Goal: Task Accomplishment & Management: Manage account settings

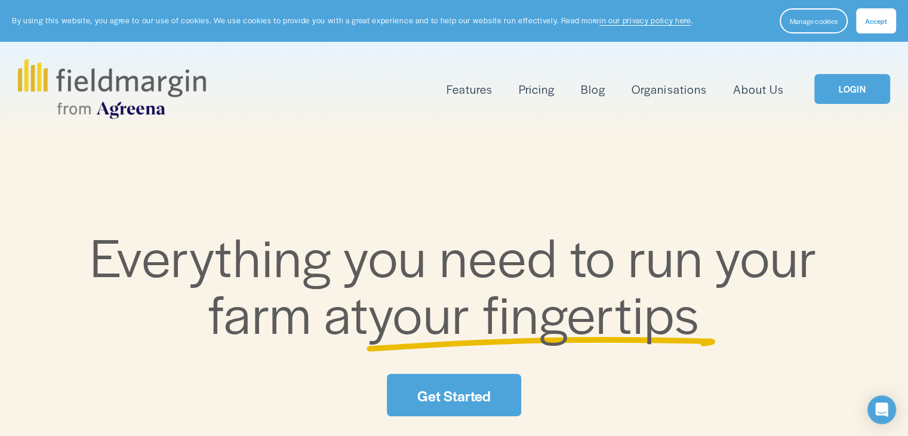
click at [866, 95] on link "LOGIN" at bounding box center [851, 89] width 75 height 30
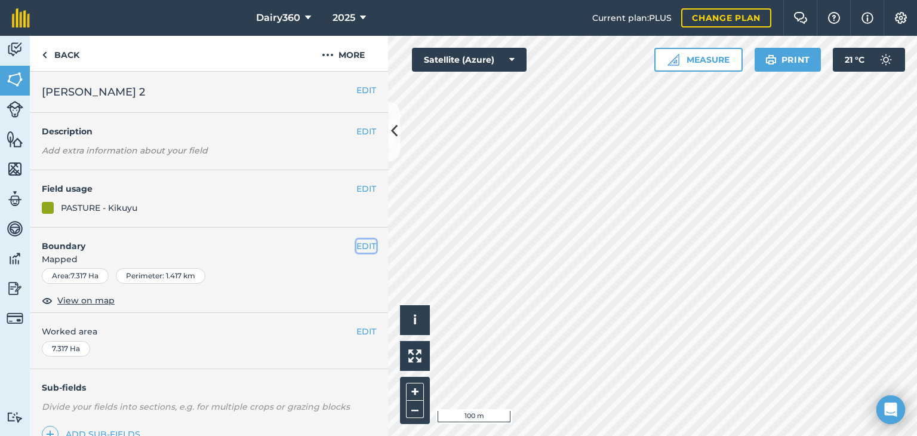
drag, startPoint x: 822, startPoint y: 146, endPoint x: 358, endPoint y: 246, distance: 474.9
click at [358, 246] on button "EDIT" at bounding box center [366, 245] width 20 height 13
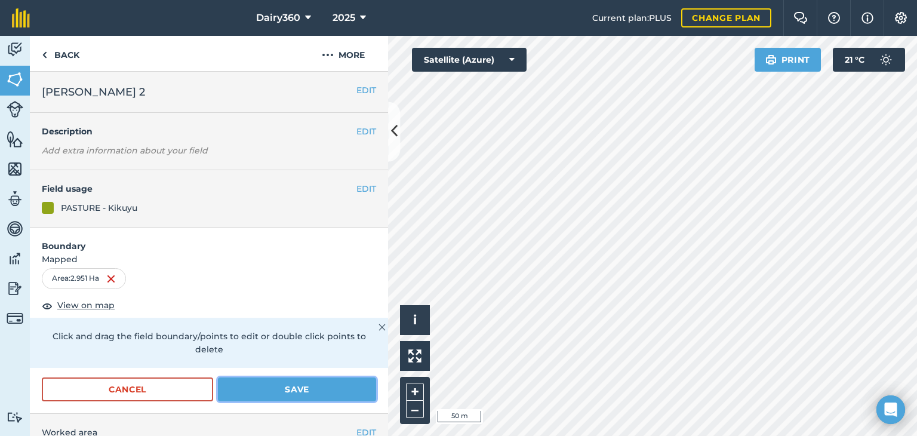
click at [297, 386] on button "Save" at bounding box center [297, 389] width 158 height 24
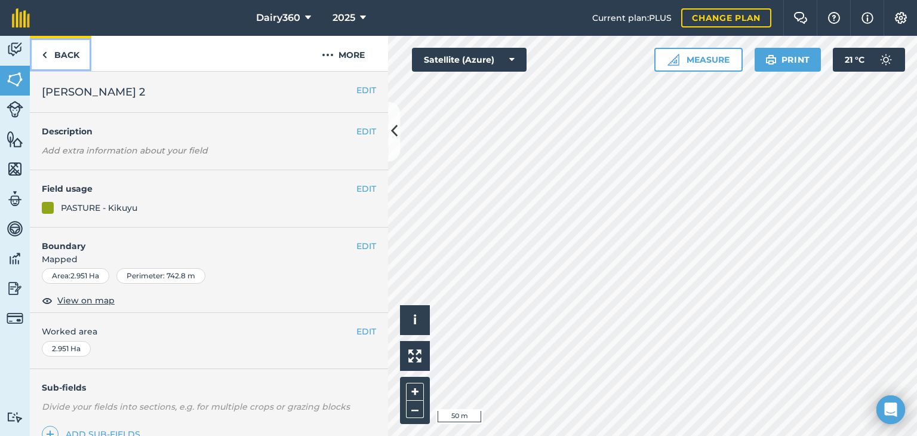
click at [45, 55] on img at bounding box center [44, 55] width 5 height 14
click at [46, 53] on img at bounding box center [44, 55] width 5 height 14
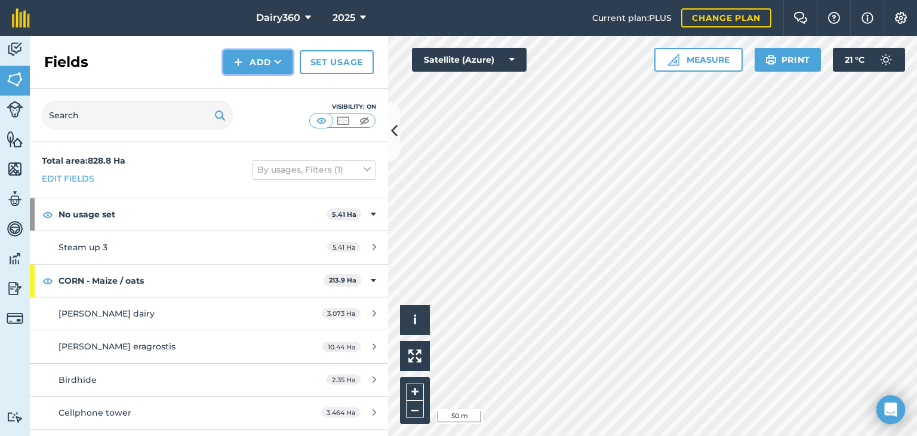
click at [236, 61] on img at bounding box center [238, 62] width 8 height 14
click at [245, 92] on link "Draw" at bounding box center [258, 89] width 66 height 26
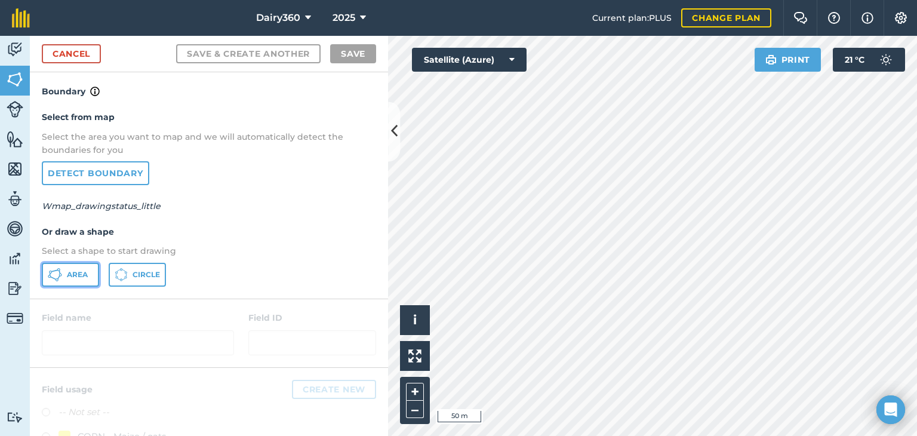
click at [85, 270] on span "Area" at bounding box center [77, 275] width 21 height 10
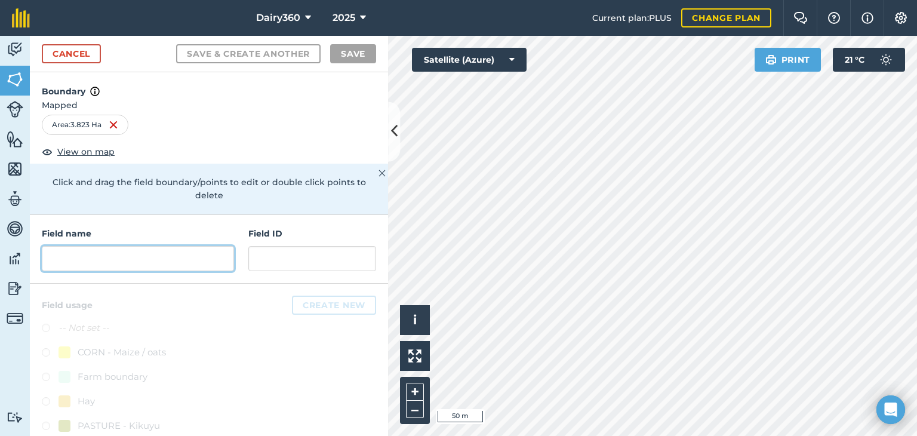
click at [76, 257] on input "text" at bounding box center [138, 258] width 192 height 25
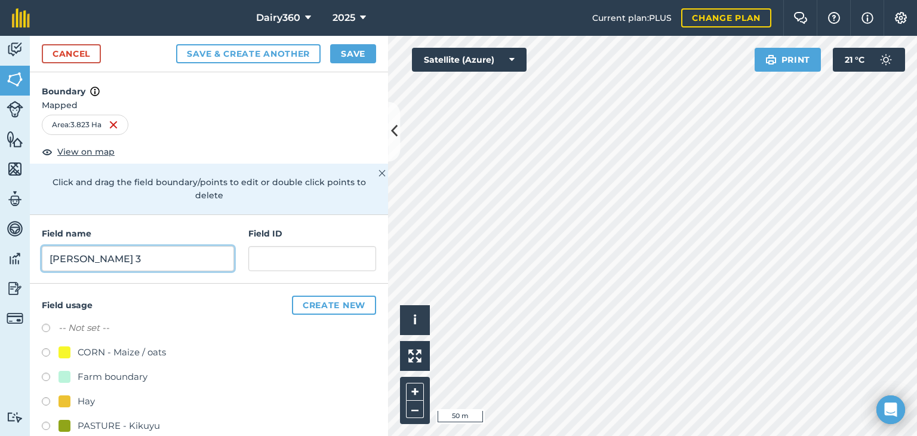
type input "[PERSON_NAME] 3"
drag, startPoint x: 52, startPoint y: 425, endPoint x: 64, endPoint y: 420, distance: 12.9
click at [52, 425] on label at bounding box center [50, 427] width 17 height 12
radio input "true"
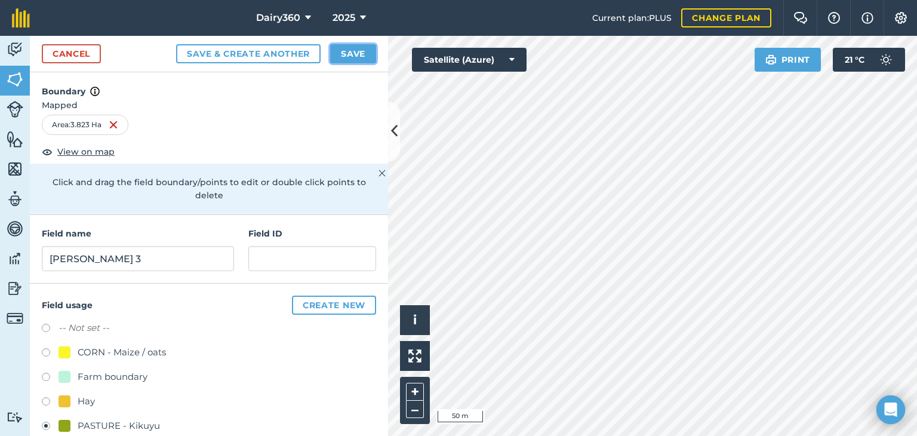
click at [357, 54] on button "Save" at bounding box center [353, 53] width 46 height 19
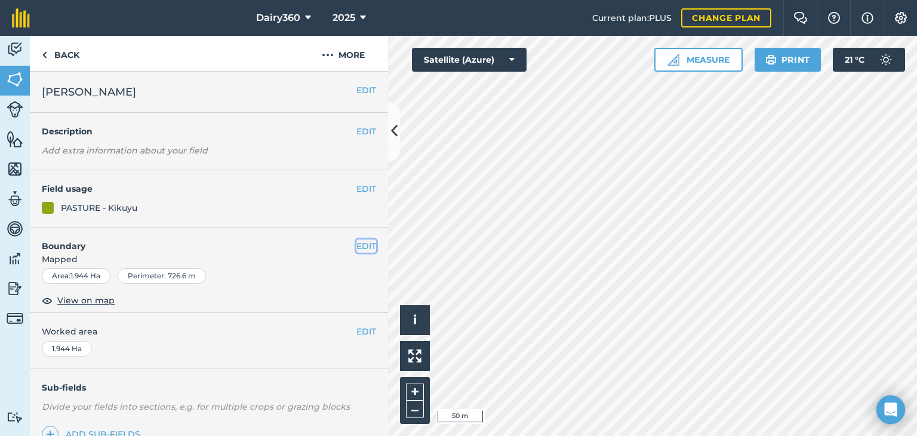
click at [359, 244] on button "EDIT" at bounding box center [366, 245] width 20 height 13
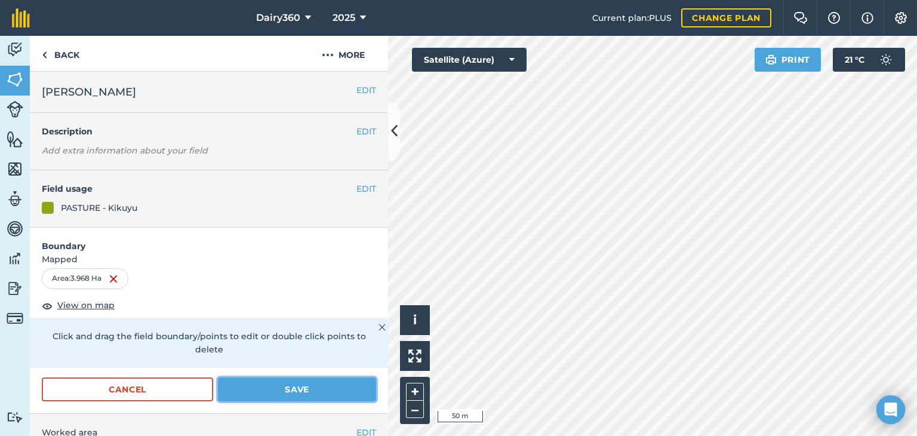
click at [257, 382] on button "Save" at bounding box center [297, 389] width 158 height 24
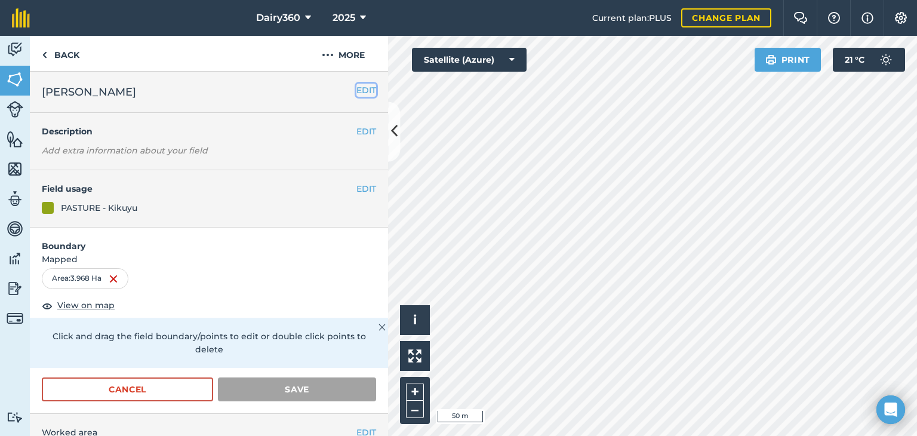
click at [356, 86] on button "EDIT" at bounding box center [366, 90] width 20 height 13
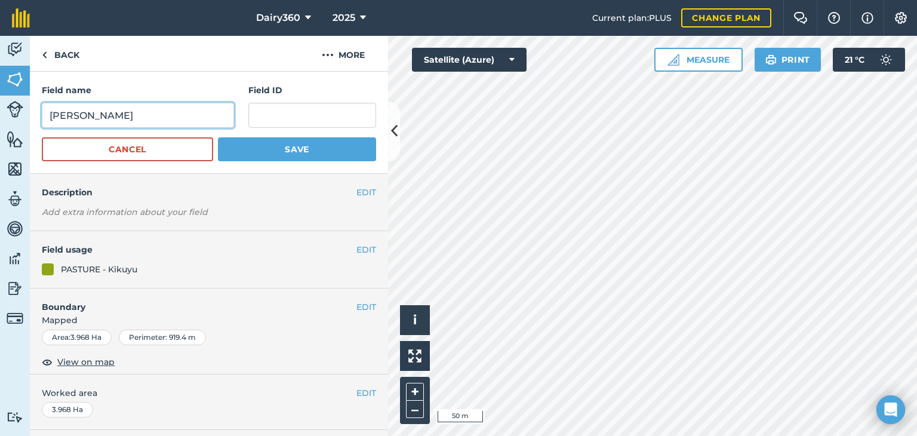
drag, startPoint x: 122, startPoint y: 118, endPoint x: 143, endPoint y: 117, distance: 20.9
click at [122, 117] on input "[PERSON_NAME]" at bounding box center [138, 115] width 192 height 25
type input "[PERSON_NAME] 4"
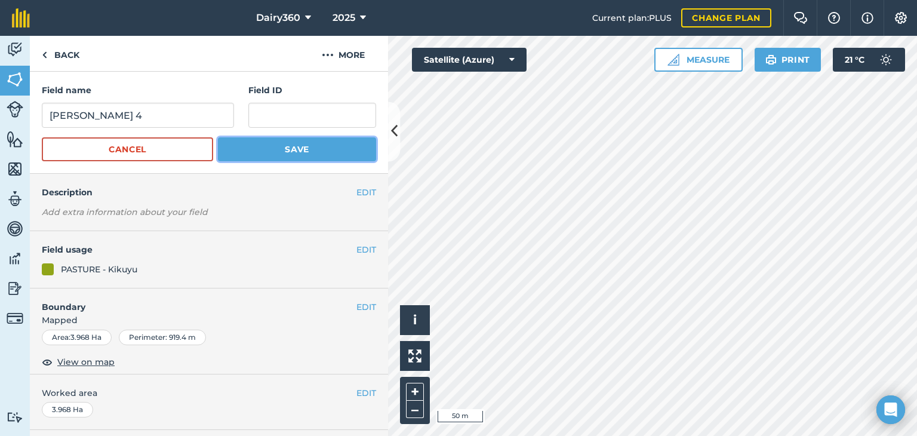
click at [274, 150] on button "Save" at bounding box center [297, 149] width 158 height 24
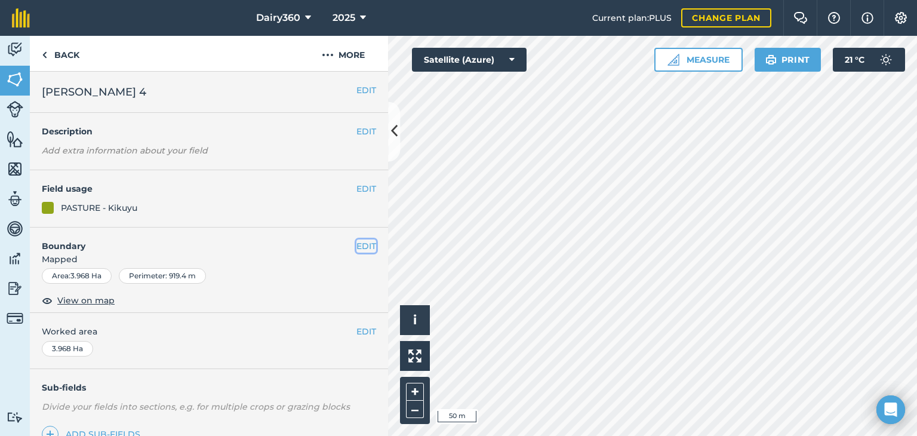
click at [356, 246] on button "EDIT" at bounding box center [366, 245] width 20 height 13
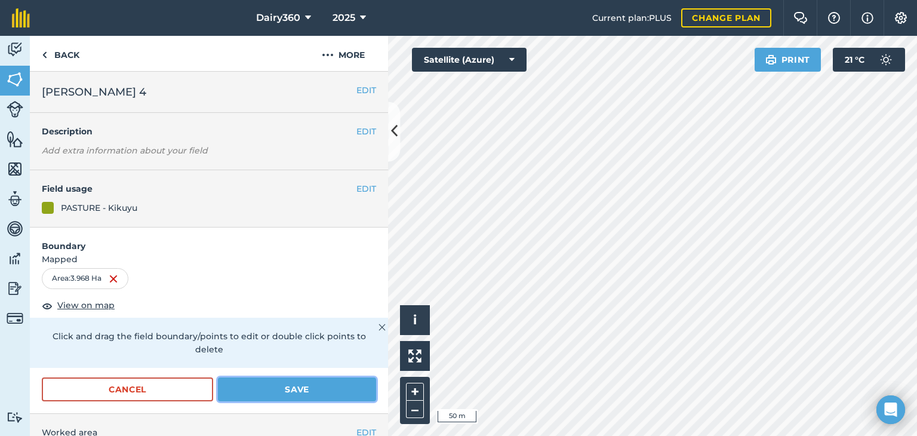
click at [267, 386] on button "Save" at bounding box center [297, 389] width 158 height 24
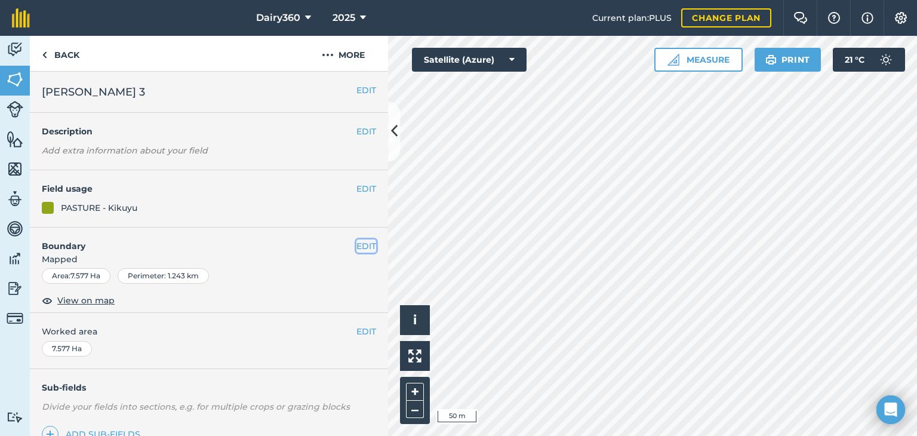
click at [356, 243] on button "EDIT" at bounding box center [366, 245] width 20 height 13
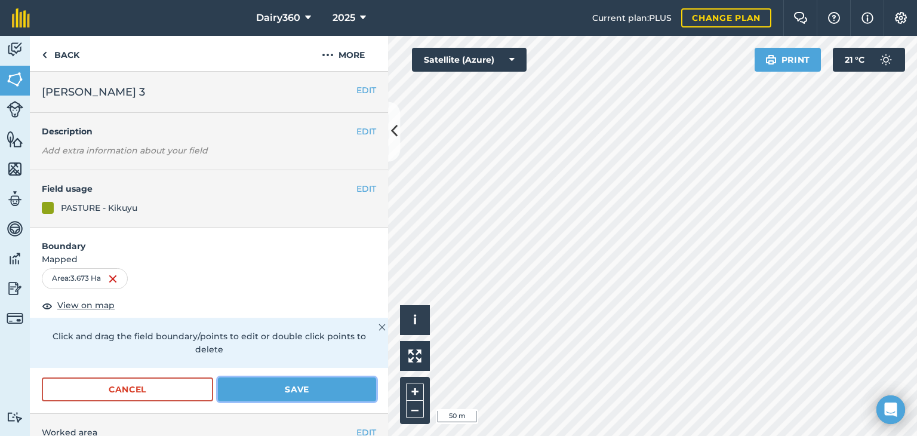
click at [301, 391] on button "Save" at bounding box center [297, 389] width 158 height 24
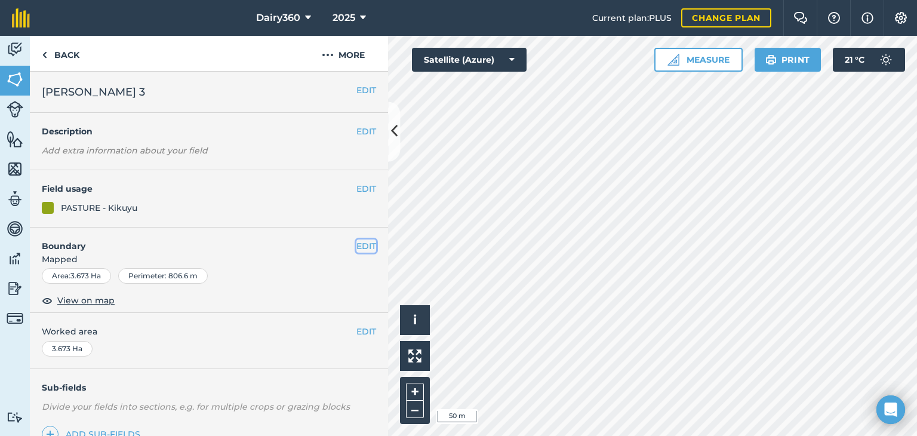
drag, startPoint x: 363, startPoint y: 433, endPoint x: 361, endPoint y: 242, distance: 191.0
click at [361, 242] on button "EDIT" at bounding box center [366, 245] width 20 height 13
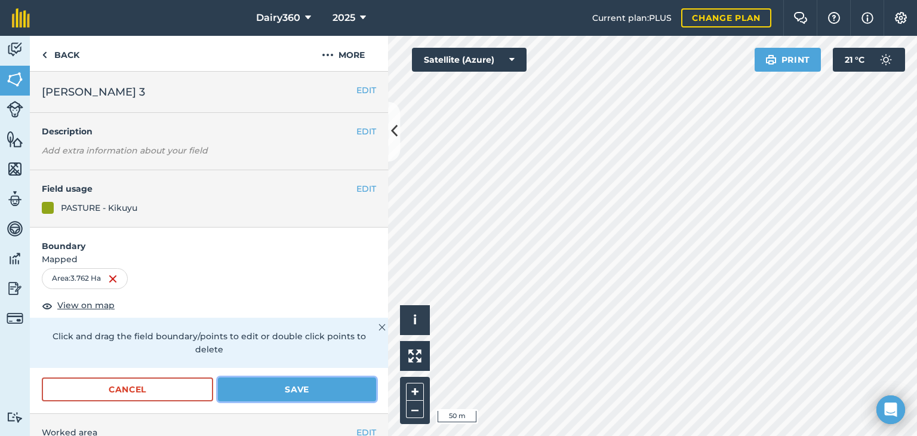
click at [263, 385] on button "Save" at bounding box center [297, 389] width 158 height 24
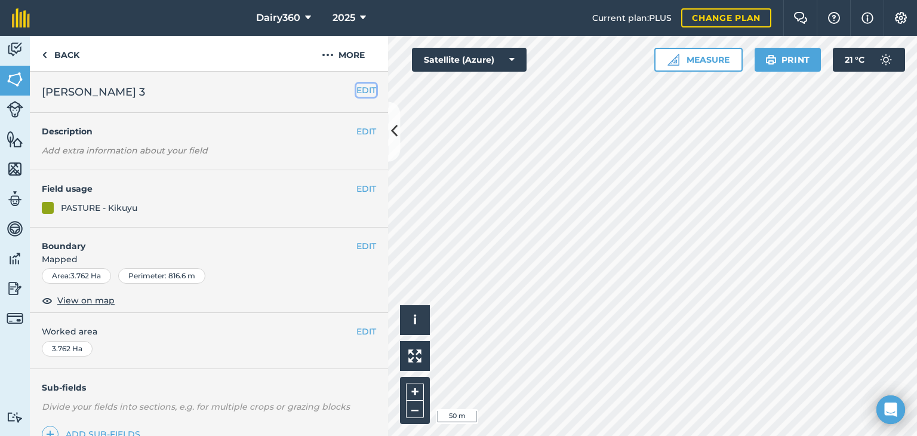
click at [359, 95] on button "EDIT" at bounding box center [366, 90] width 20 height 13
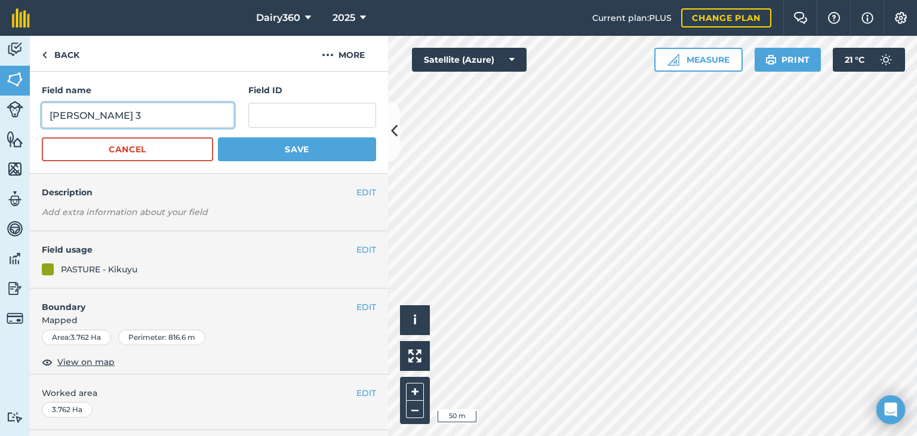
click at [146, 121] on input "[PERSON_NAME] 3" at bounding box center [138, 115] width 192 height 25
type input "[PERSON_NAME] 5"
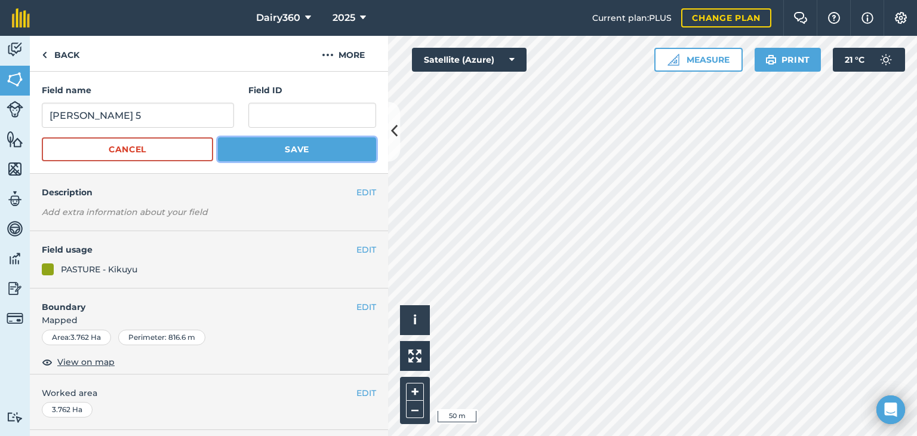
click at [284, 146] on button "Save" at bounding box center [297, 149] width 158 height 24
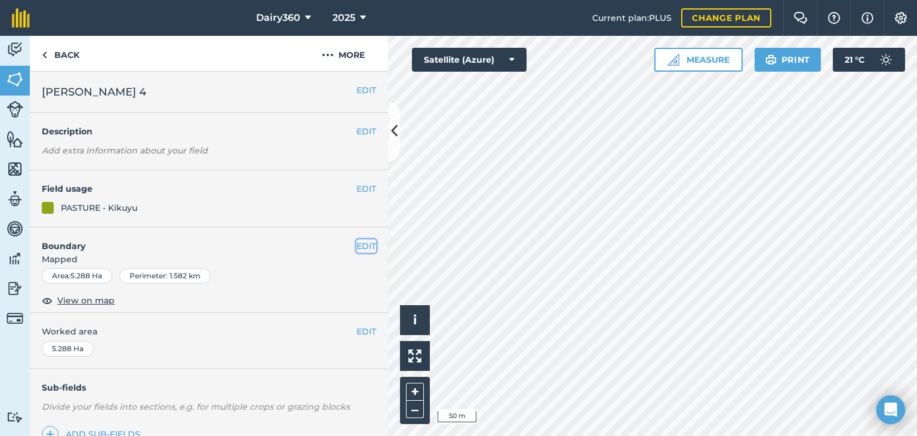
click at [359, 244] on button "EDIT" at bounding box center [366, 245] width 20 height 13
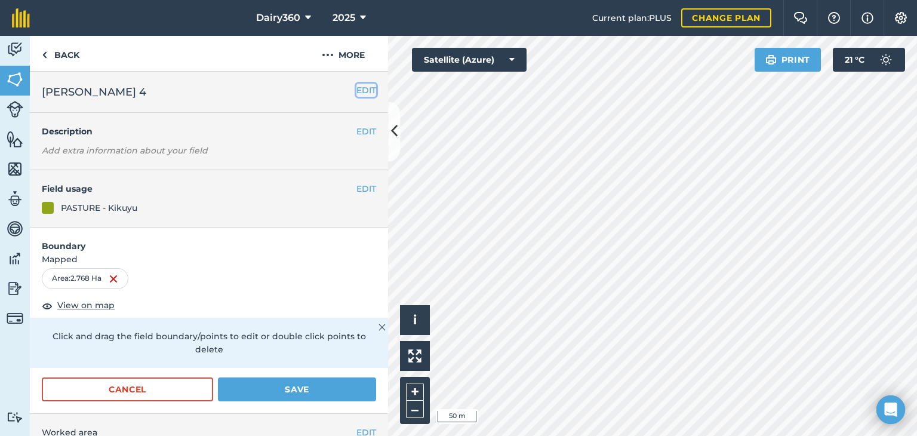
click at [356, 91] on button "EDIT" at bounding box center [366, 90] width 20 height 13
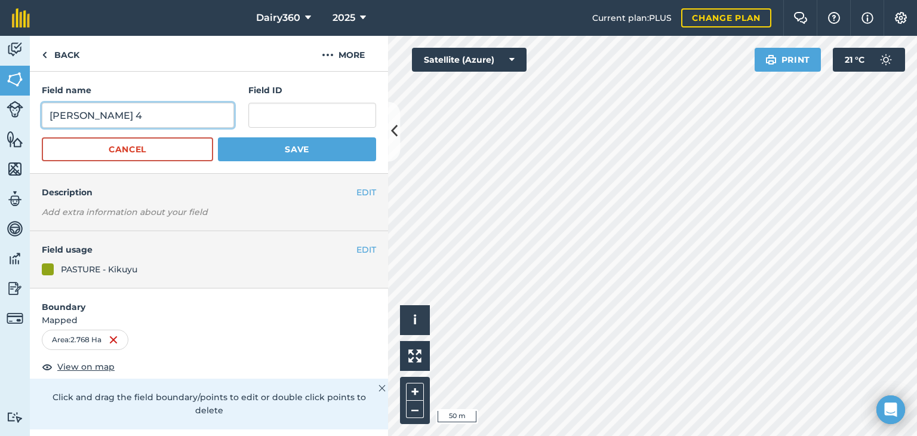
click at [118, 120] on input "[PERSON_NAME] 4" at bounding box center [138, 115] width 192 height 25
type input "[PERSON_NAME] 7"
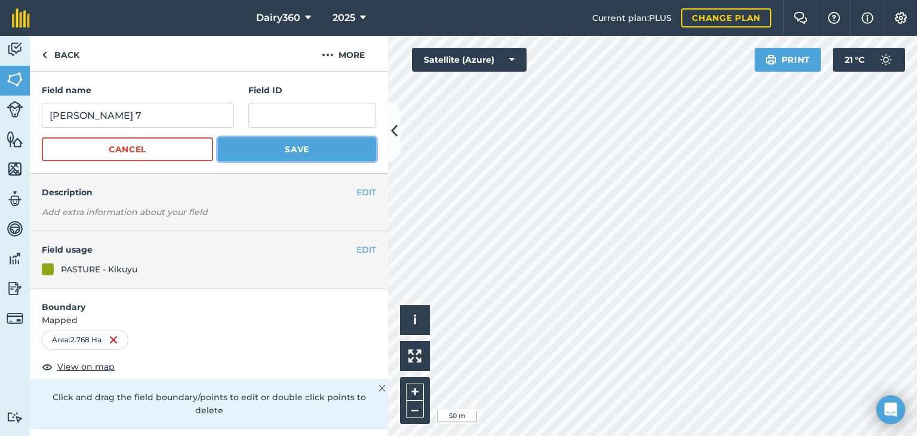
click at [314, 147] on button "Save" at bounding box center [297, 149] width 158 height 24
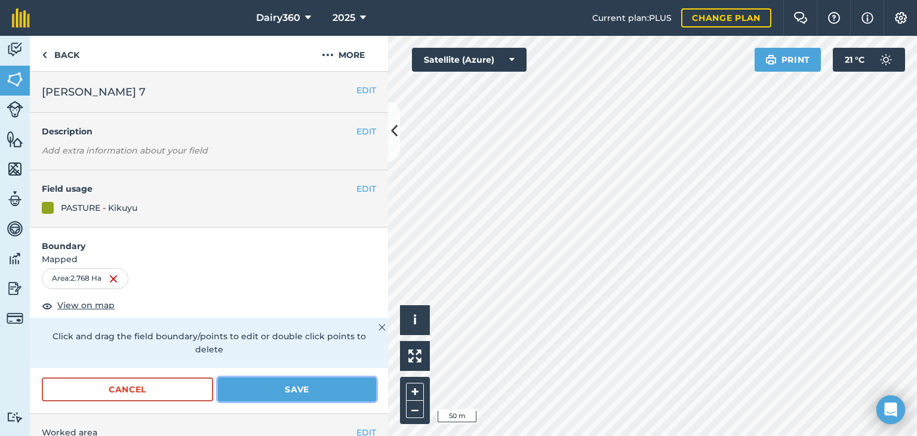
drag, startPoint x: 335, startPoint y: 390, endPoint x: 371, endPoint y: 368, distance: 41.6
click at [335, 390] on button "Save" at bounding box center [297, 389] width 158 height 24
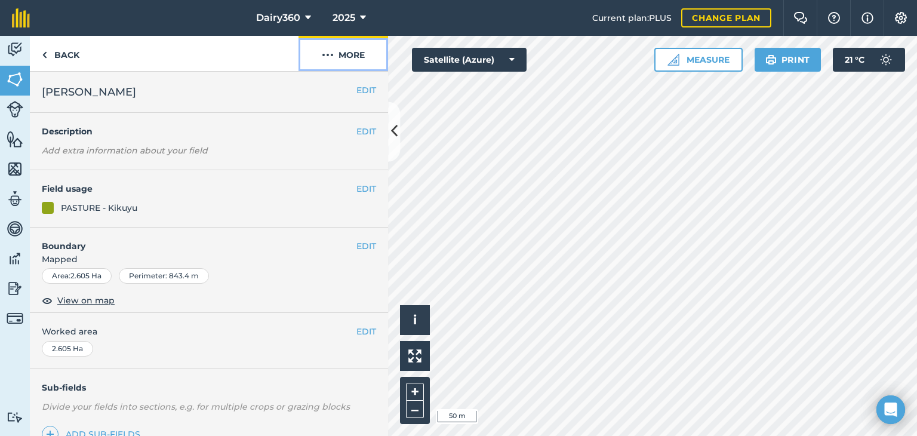
click at [343, 54] on button "More" at bounding box center [343, 53] width 90 height 35
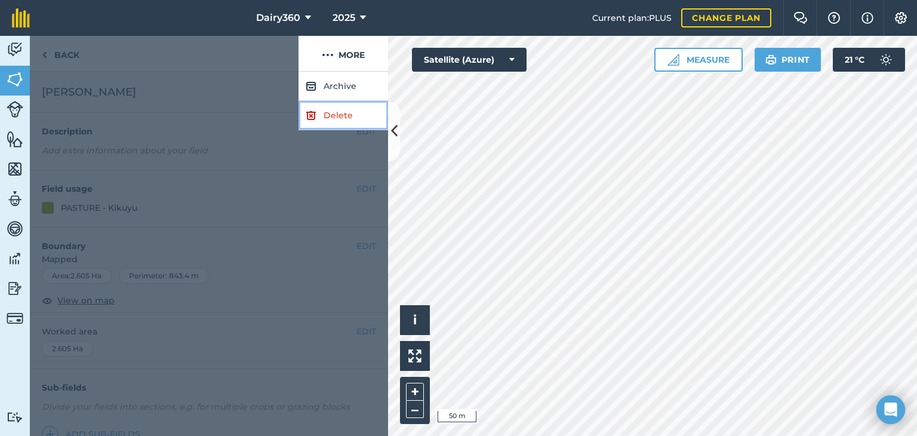
click at [332, 113] on link "Delete" at bounding box center [343, 115] width 90 height 29
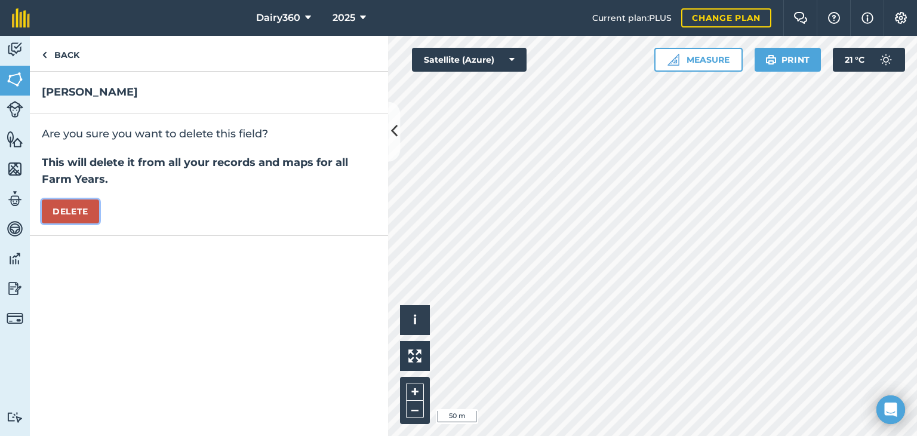
click at [80, 212] on button "Delete" at bounding box center [70, 211] width 57 height 24
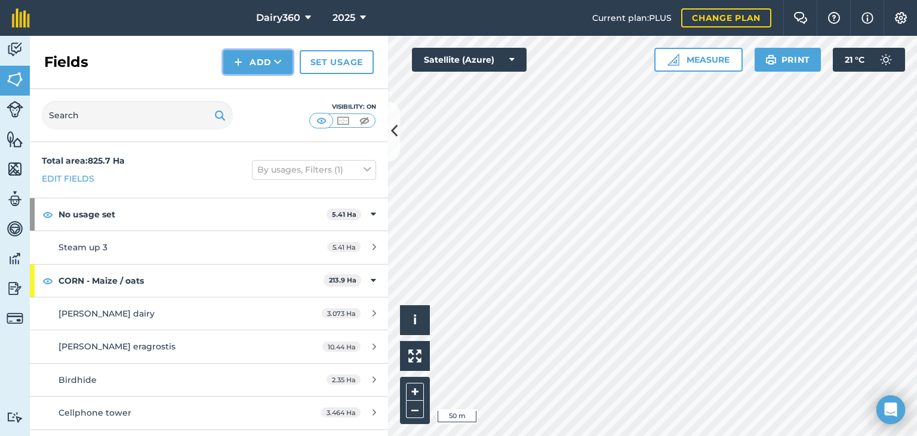
click at [272, 63] on button "Add" at bounding box center [257, 62] width 69 height 24
click at [274, 88] on link "Draw" at bounding box center [258, 89] width 66 height 26
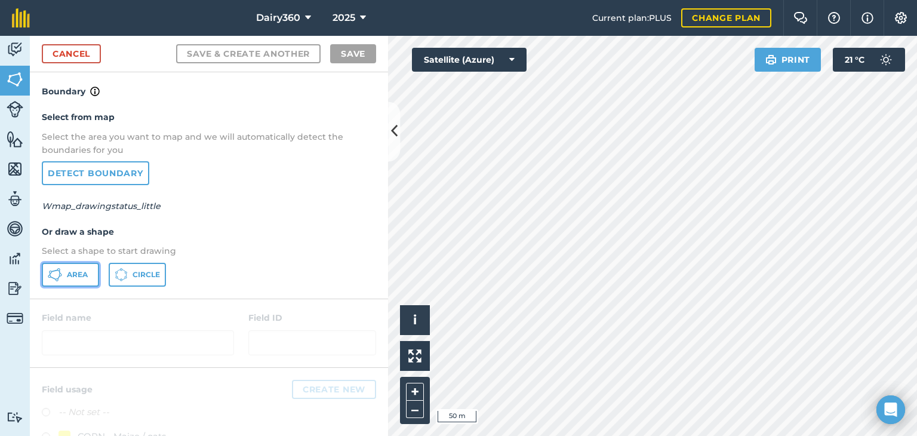
click at [58, 273] on icon at bounding box center [55, 274] width 14 height 14
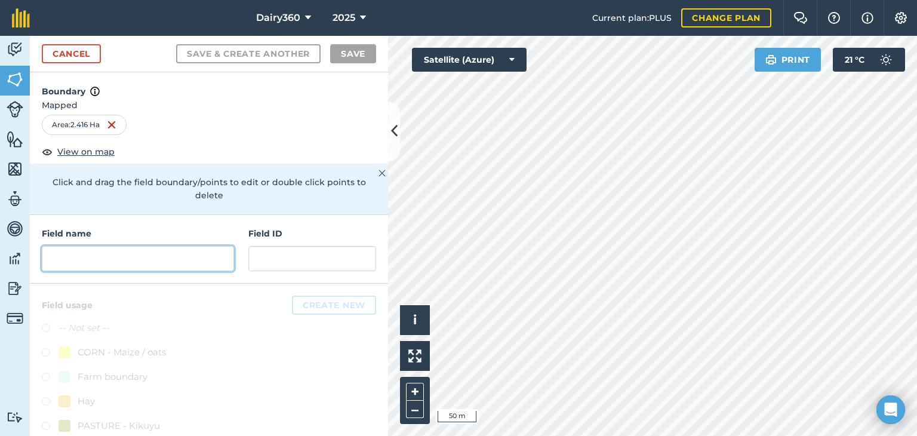
click at [132, 261] on input "text" at bounding box center [138, 258] width 192 height 25
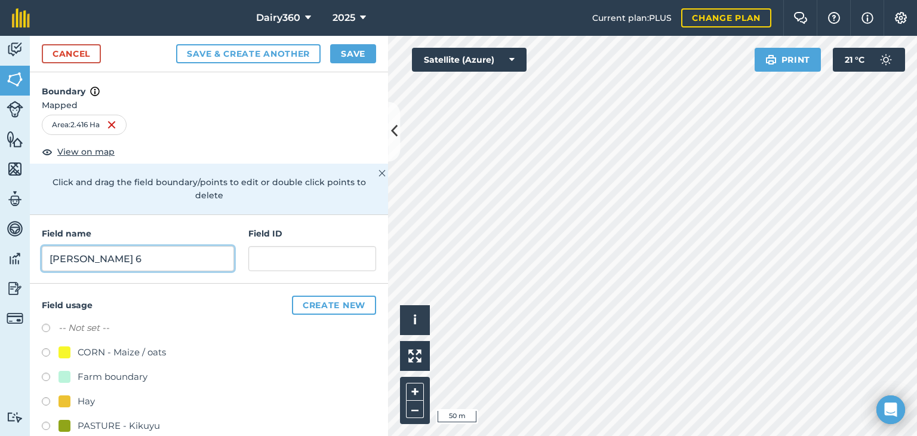
type input "[PERSON_NAME] 6"
click at [47, 422] on label at bounding box center [50, 427] width 17 height 12
radio input "true"
click at [352, 57] on button "Save" at bounding box center [353, 53] width 46 height 19
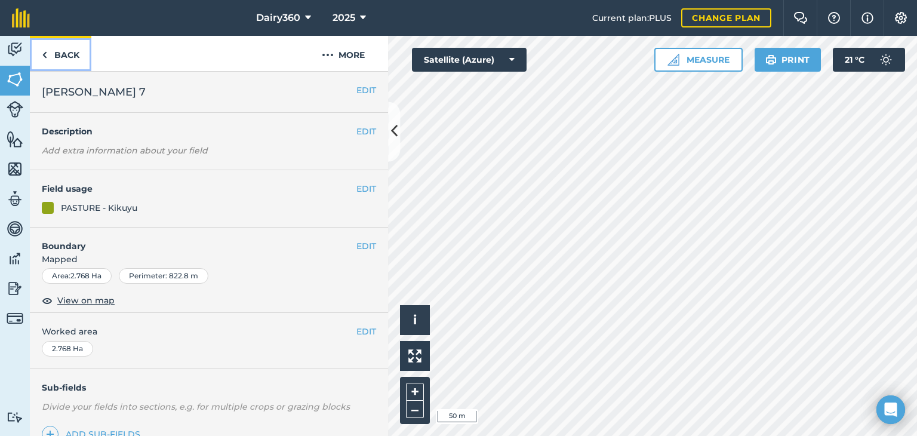
click at [44, 54] on img at bounding box center [44, 55] width 5 height 14
click at [48, 52] on link "Back" at bounding box center [60, 53] width 61 height 35
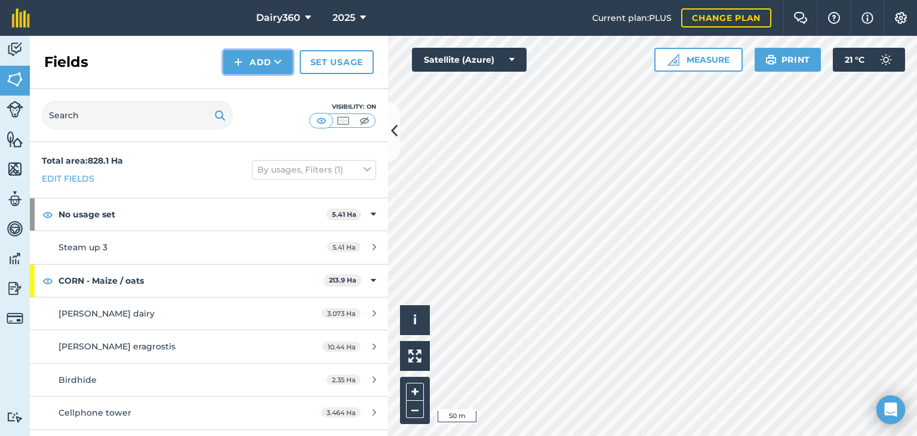
click at [265, 53] on button "Add" at bounding box center [257, 62] width 69 height 24
click at [269, 83] on link "Draw" at bounding box center [258, 89] width 66 height 26
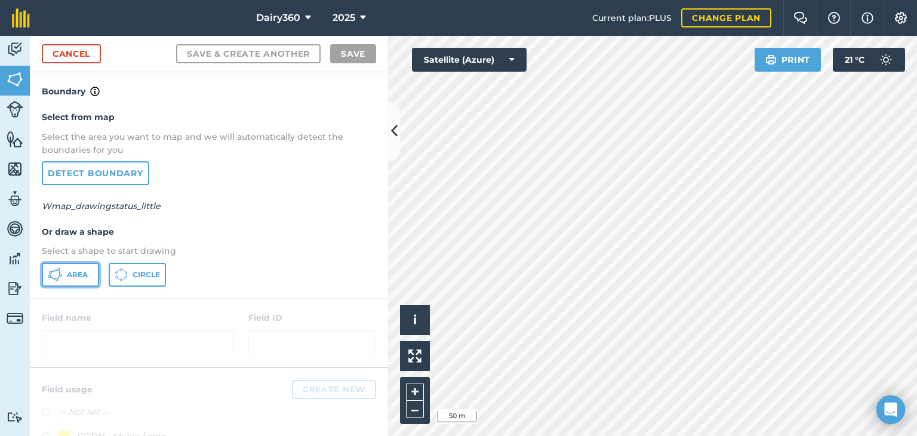
click at [69, 266] on button "Area" at bounding box center [70, 275] width 57 height 24
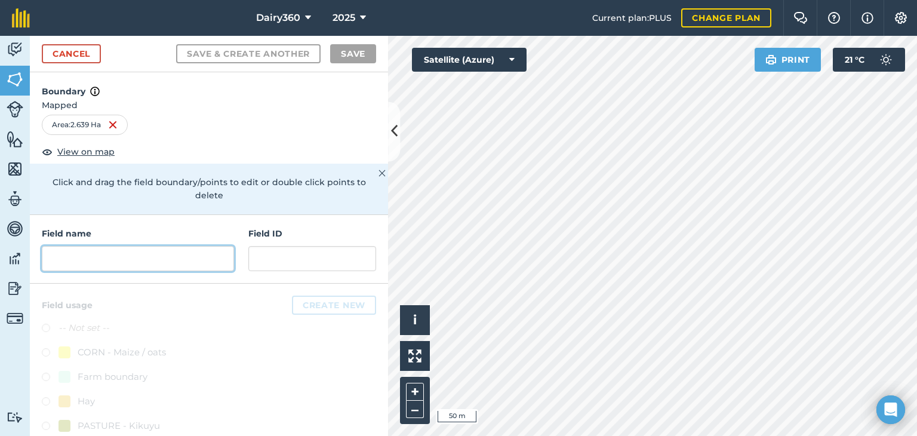
click at [147, 251] on input "text" at bounding box center [138, 258] width 192 height 25
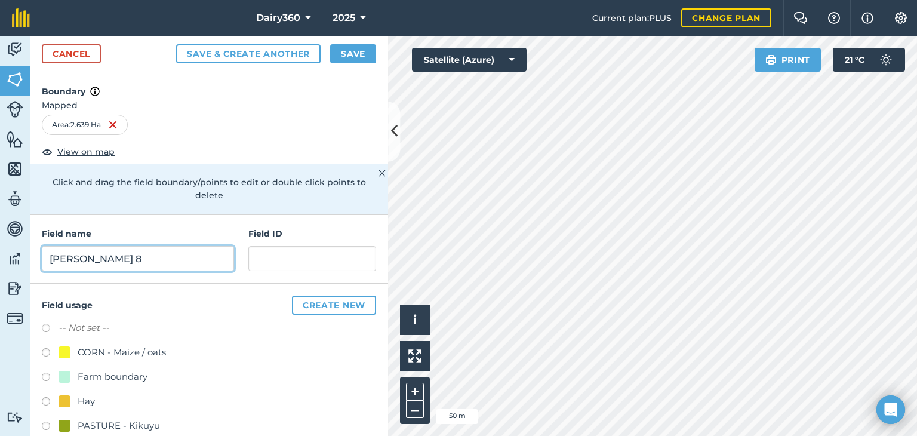
type input "[PERSON_NAME] 8"
click at [66, 421] on div at bounding box center [64, 425] width 12 height 12
radio input "true"
click at [367, 52] on button "Save" at bounding box center [353, 53] width 46 height 19
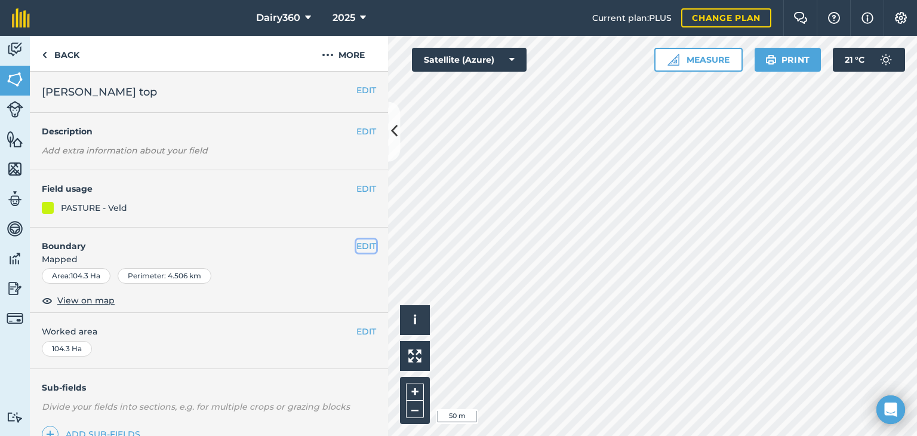
click at [356, 249] on button "EDIT" at bounding box center [366, 245] width 20 height 13
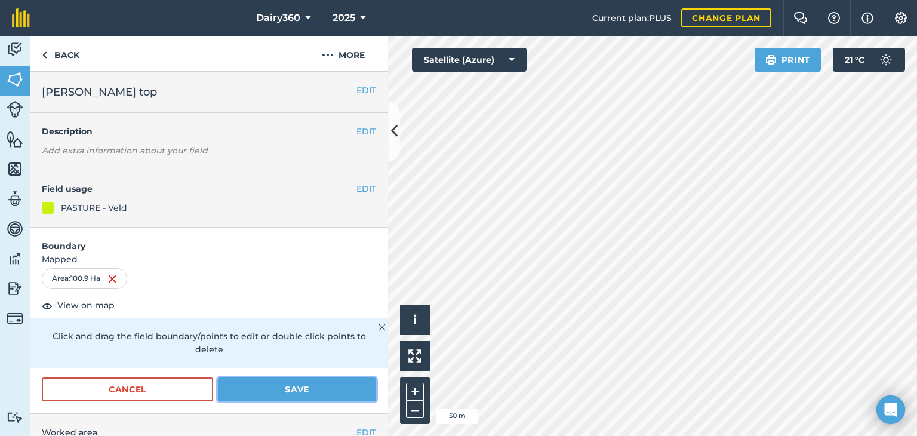
click at [246, 392] on button "Save" at bounding box center [297, 389] width 158 height 24
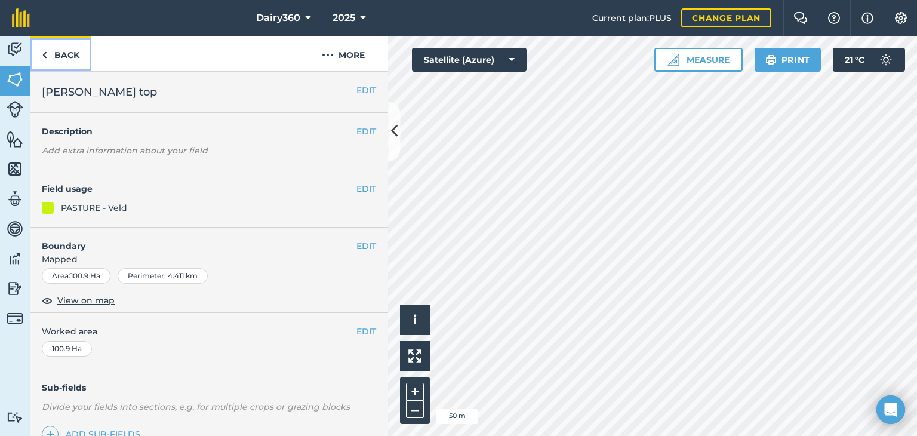
click at [51, 53] on link "Back" at bounding box center [60, 53] width 61 height 35
click at [41, 53] on link "Back" at bounding box center [60, 53] width 61 height 35
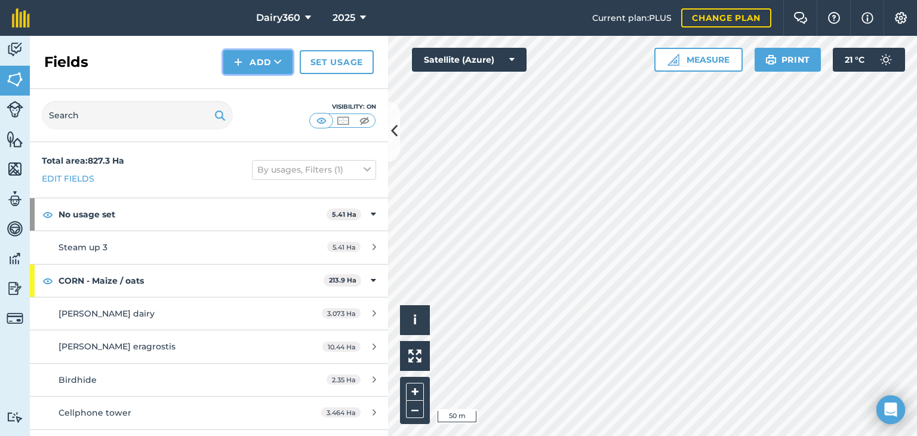
click at [240, 58] on img at bounding box center [238, 62] width 8 height 14
click at [248, 89] on link "Draw" at bounding box center [258, 89] width 66 height 26
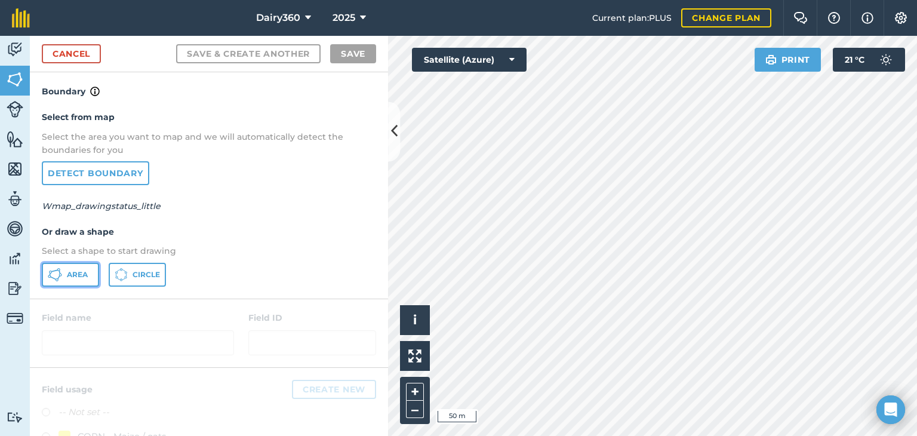
click at [82, 277] on span "Area" at bounding box center [77, 275] width 21 height 10
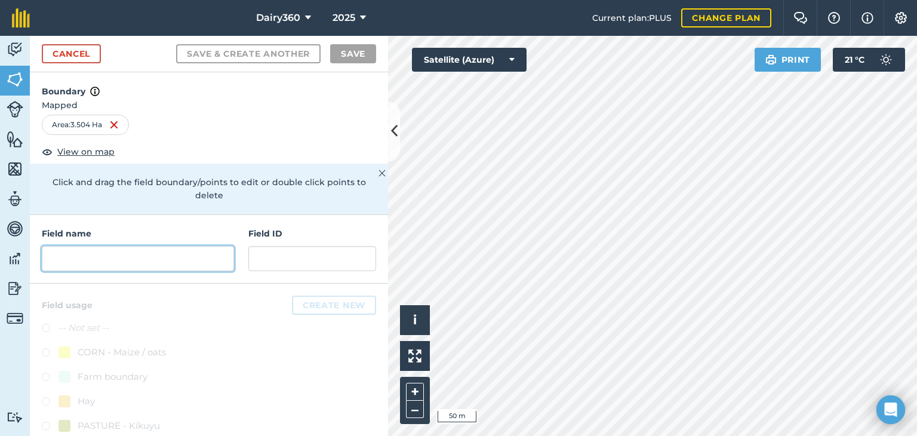
click at [103, 255] on input "text" at bounding box center [138, 258] width 192 height 25
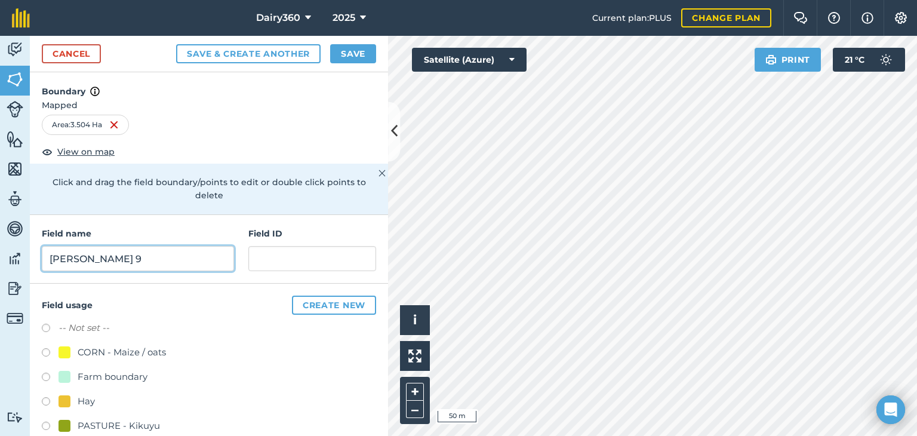
type input "[PERSON_NAME] 9"
click at [69, 427] on div at bounding box center [64, 425] width 12 height 12
radio input "true"
click at [360, 54] on button "Save" at bounding box center [353, 53] width 46 height 19
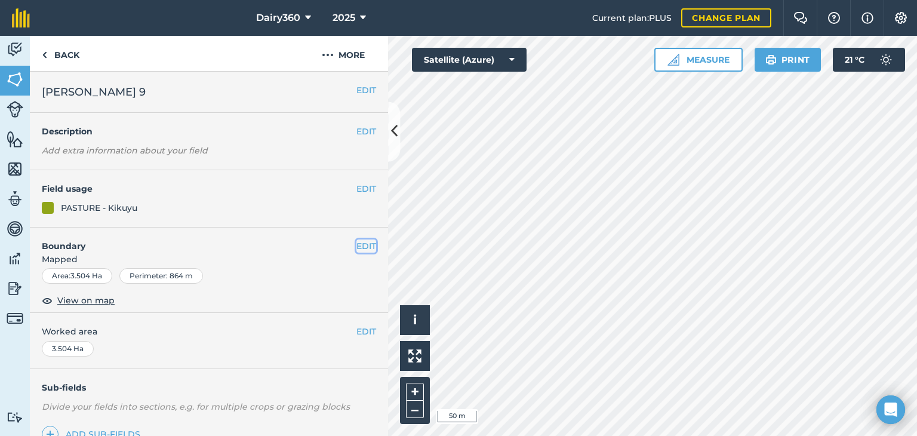
drag, startPoint x: 520, startPoint y: 68, endPoint x: 366, endPoint y: 244, distance: 233.9
click at [366, 244] on button "EDIT" at bounding box center [366, 245] width 20 height 13
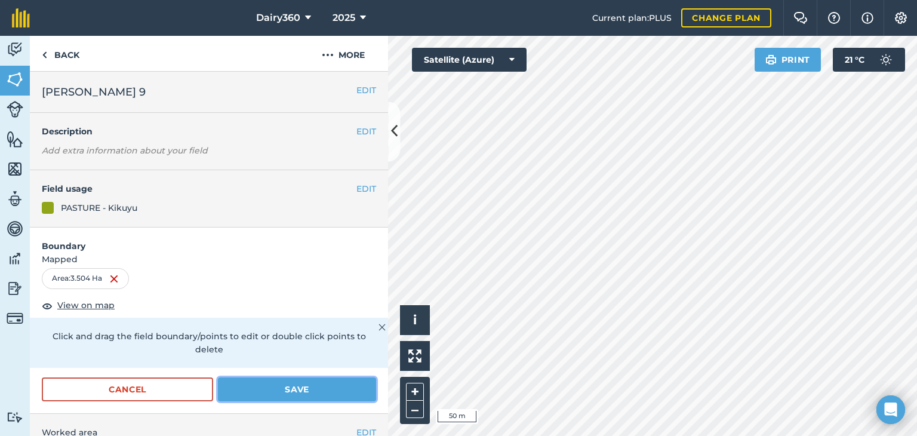
click at [231, 388] on button "Save" at bounding box center [297, 389] width 158 height 24
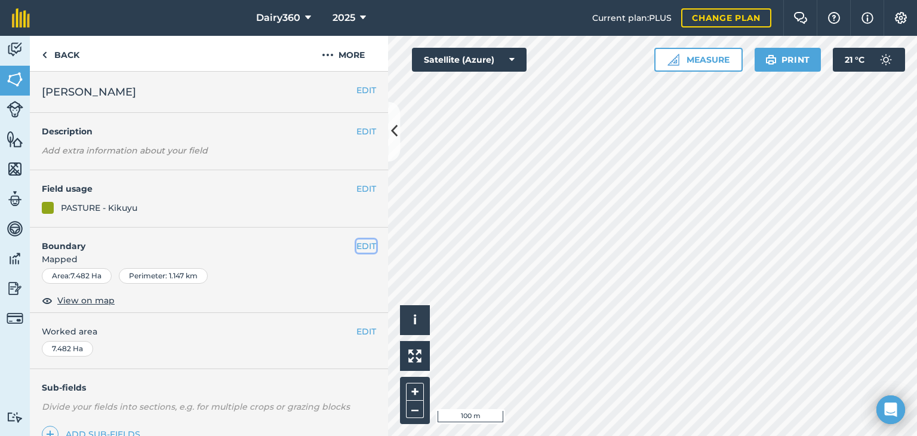
click at [357, 245] on button "EDIT" at bounding box center [366, 245] width 20 height 13
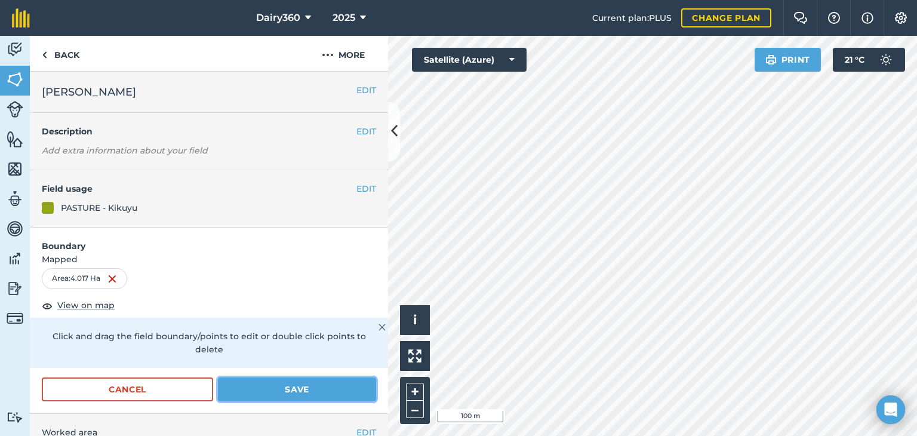
click at [274, 387] on button "Save" at bounding box center [297, 389] width 158 height 24
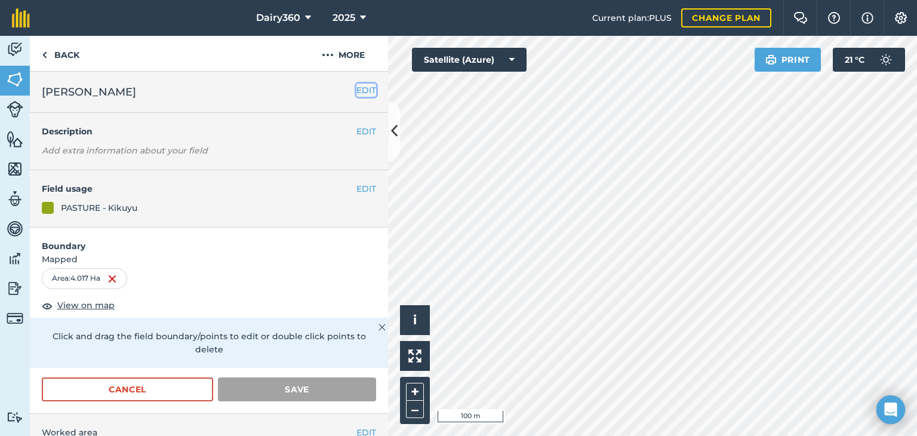
click at [356, 89] on button "EDIT" at bounding box center [366, 90] width 20 height 13
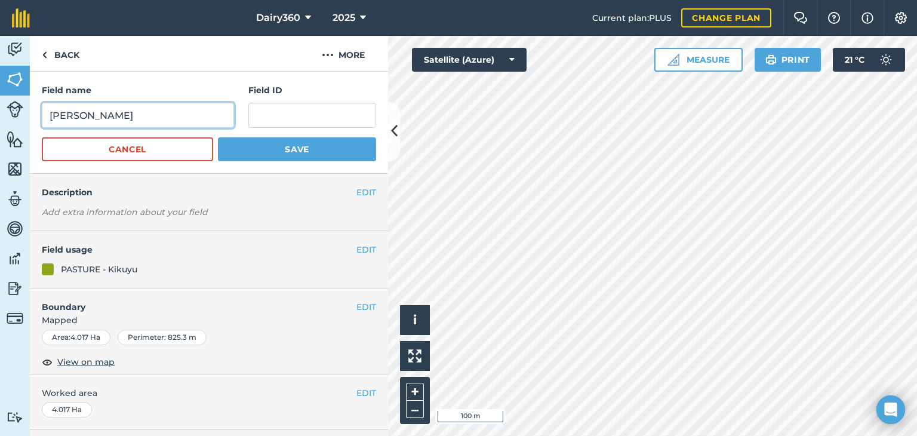
click at [153, 113] on input "[PERSON_NAME]" at bounding box center [138, 115] width 192 height 25
type input "[PERSON_NAME] 10"
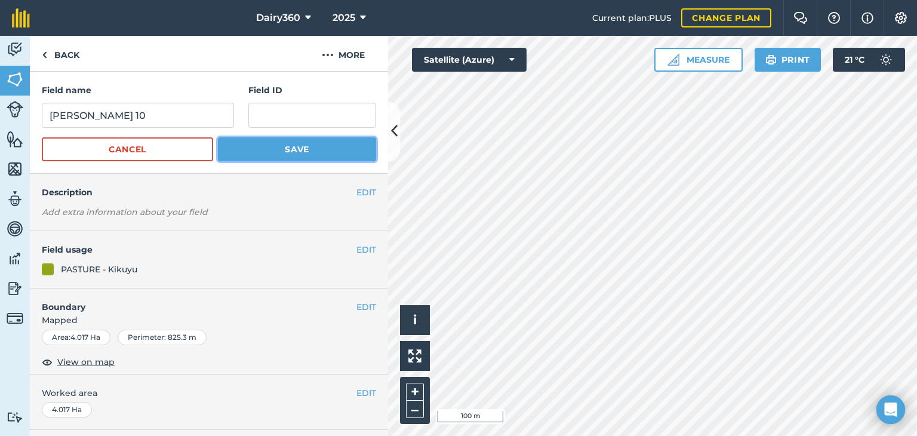
click at [249, 146] on button "Save" at bounding box center [297, 149] width 158 height 24
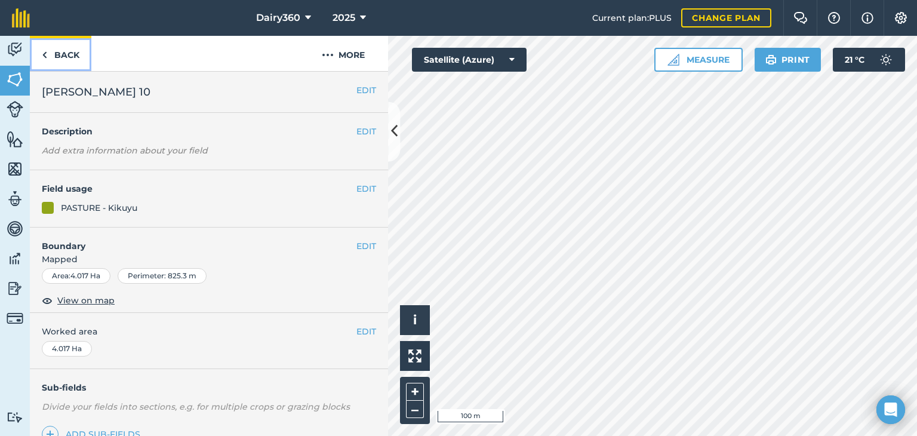
click at [73, 53] on link "Back" at bounding box center [60, 53] width 61 height 35
click at [45, 55] on img at bounding box center [44, 55] width 5 height 14
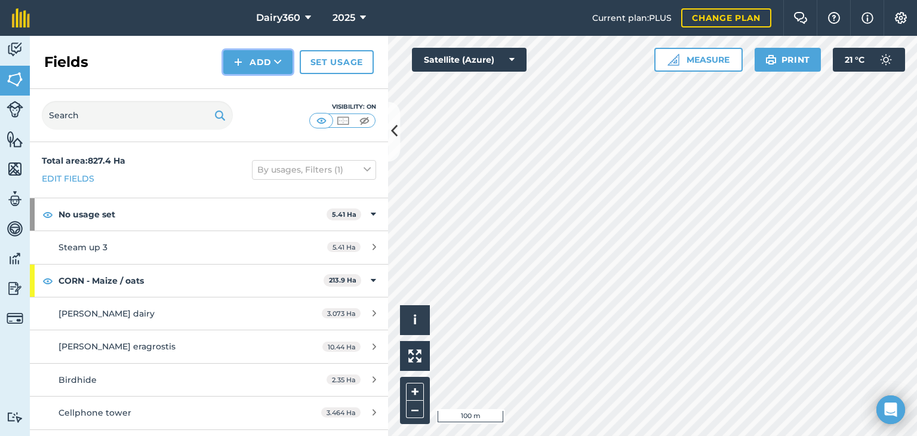
click at [277, 56] on icon at bounding box center [278, 62] width 8 height 12
click at [248, 91] on link "Draw" at bounding box center [258, 89] width 66 height 26
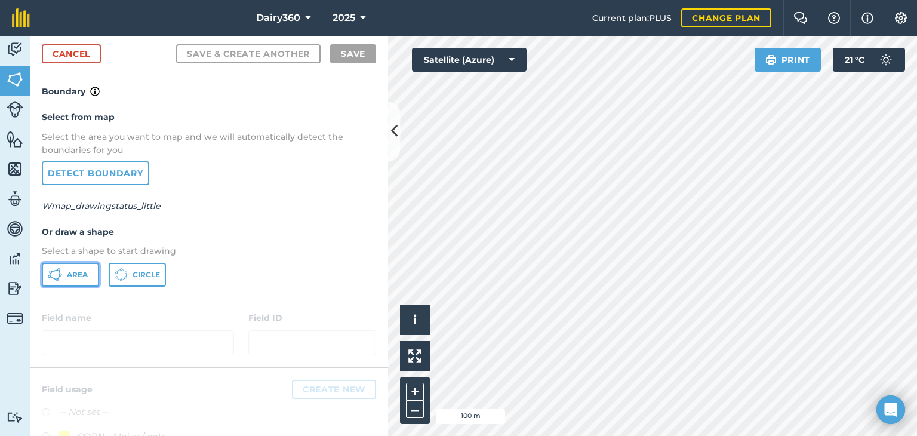
click at [70, 283] on button "Area" at bounding box center [70, 275] width 57 height 24
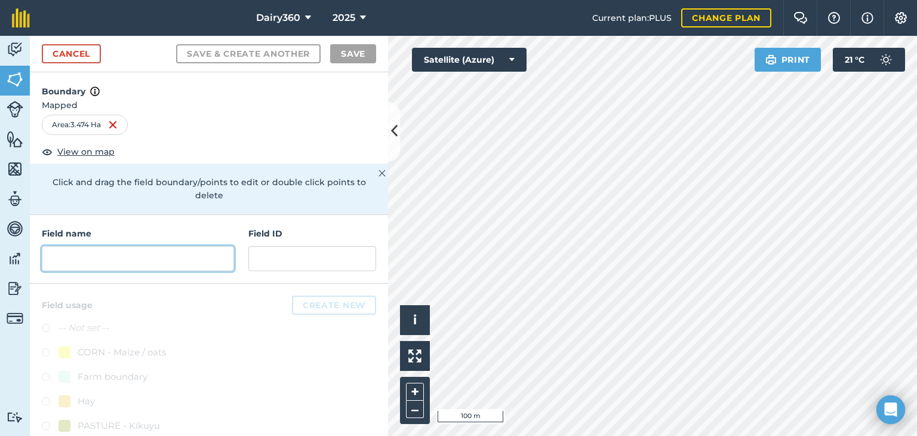
click at [137, 257] on input "text" at bounding box center [138, 258] width 192 height 25
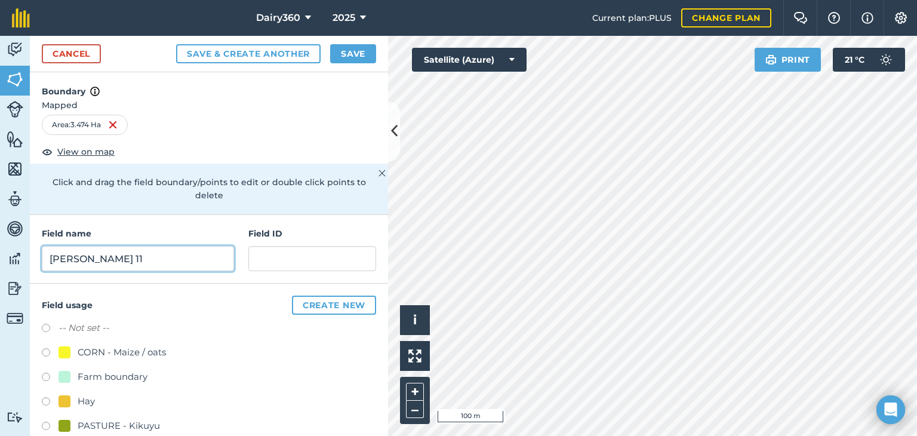
type input "[PERSON_NAME] 11"
click at [74, 425] on div "PASTURE - Kikuyu" at bounding box center [108, 425] width 101 height 14
radio input "true"
click at [367, 54] on button "Save" at bounding box center [353, 53] width 46 height 19
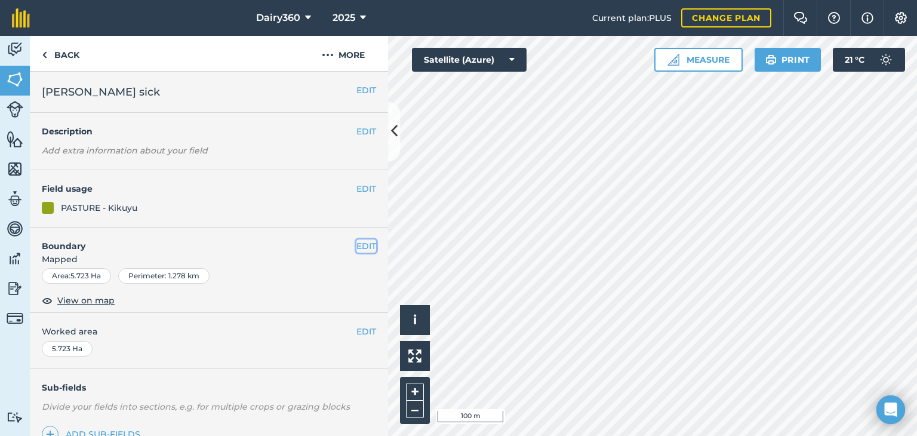
drag, startPoint x: 382, startPoint y: 63, endPoint x: 350, endPoint y: 245, distance: 184.8
click at [356, 245] on button "EDIT" at bounding box center [366, 245] width 20 height 13
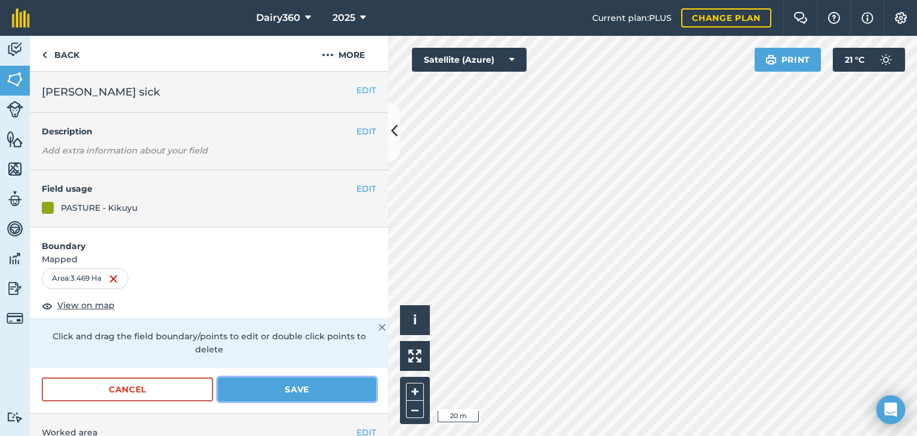
click at [291, 385] on button "Save" at bounding box center [297, 389] width 158 height 24
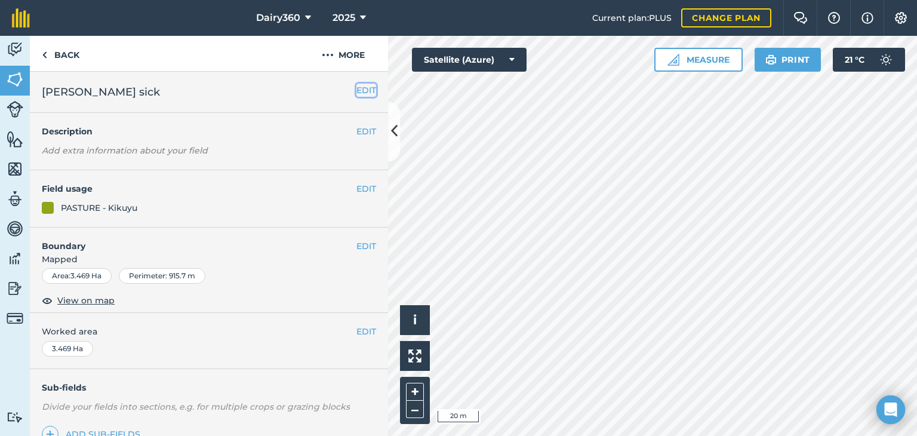
click at [365, 88] on button "EDIT" at bounding box center [366, 90] width 20 height 13
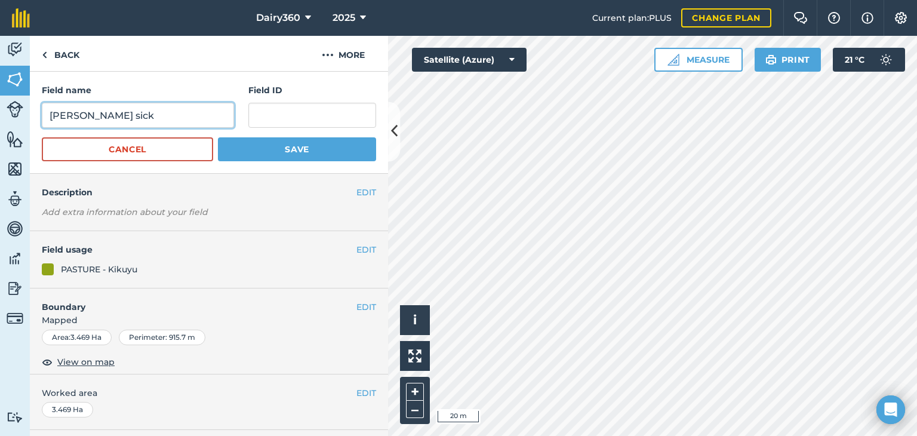
click at [149, 117] on input "[PERSON_NAME] sick" at bounding box center [138, 115] width 192 height 25
type input "[PERSON_NAME] 13"
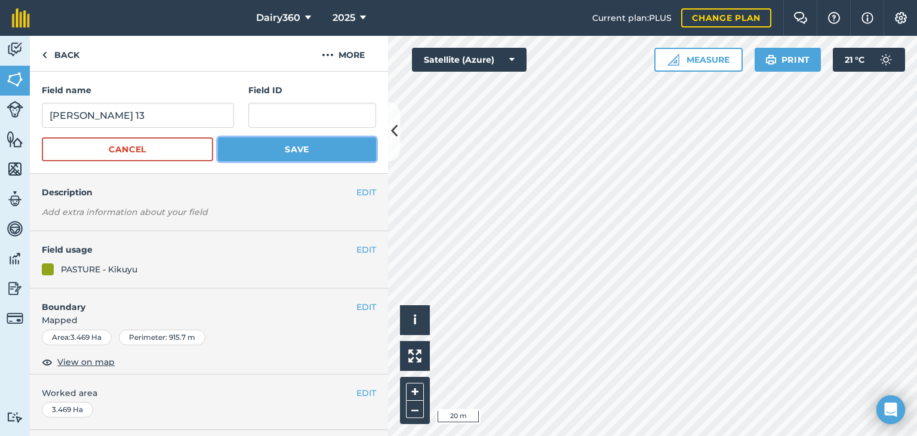
click at [288, 149] on button "Save" at bounding box center [297, 149] width 158 height 24
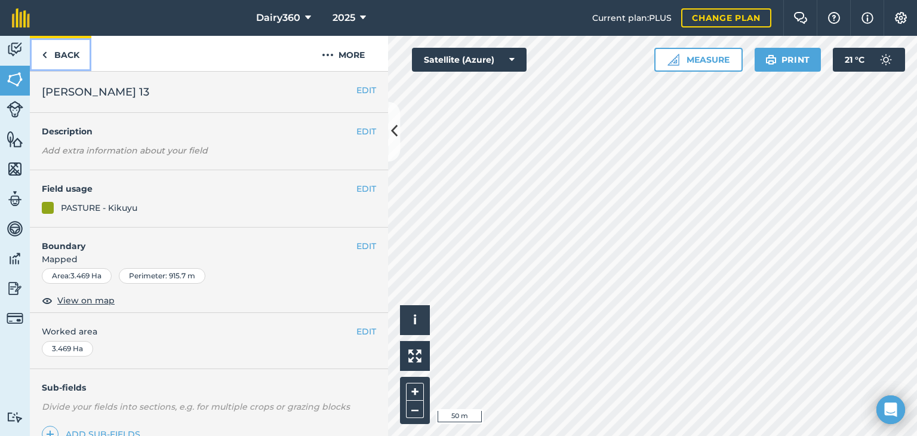
click at [61, 53] on link "Back" at bounding box center [60, 53] width 61 height 35
click at [69, 53] on link "Back" at bounding box center [60, 53] width 61 height 35
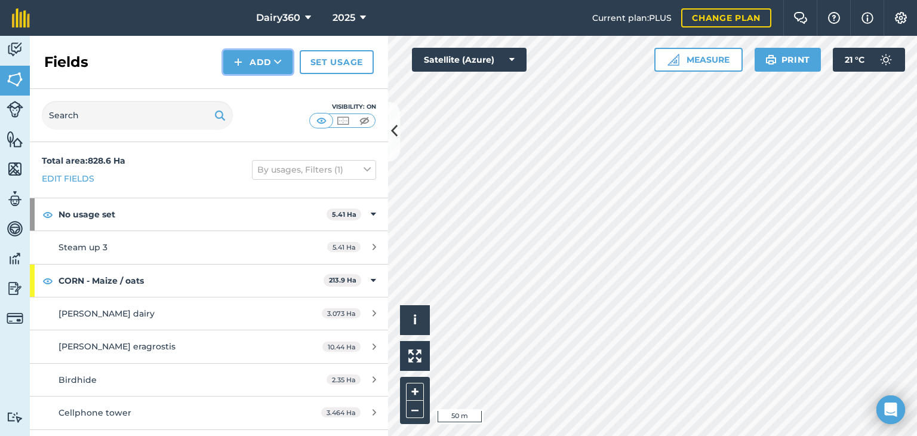
click at [246, 60] on button "Add" at bounding box center [257, 62] width 69 height 24
click at [248, 87] on link "Draw" at bounding box center [258, 89] width 66 height 26
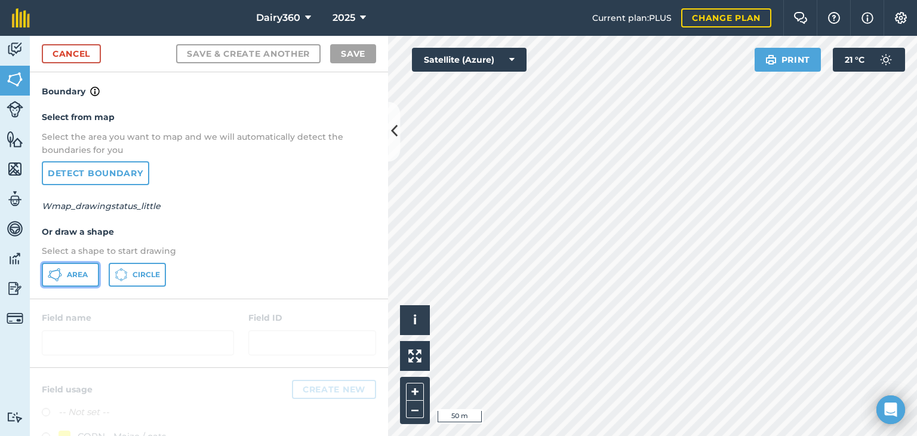
click at [64, 280] on button "Area" at bounding box center [70, 275] width 57 height 24
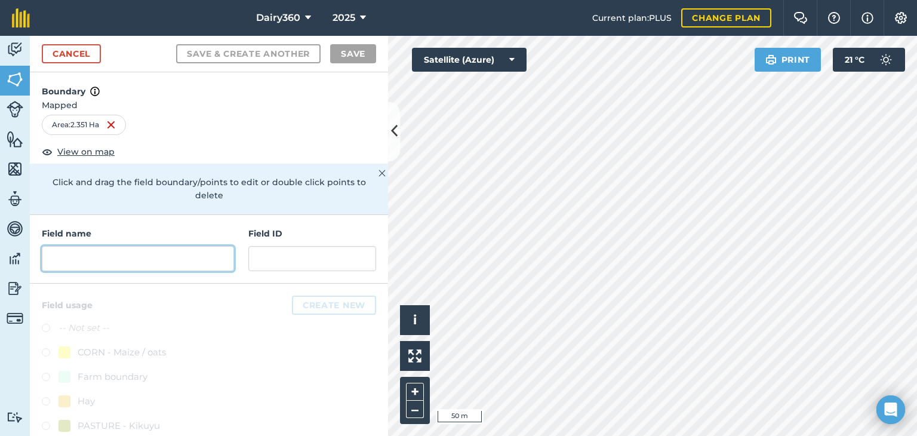
click at [100, 260] on input "text" at bounding box center [138, 258] width 192 height 25
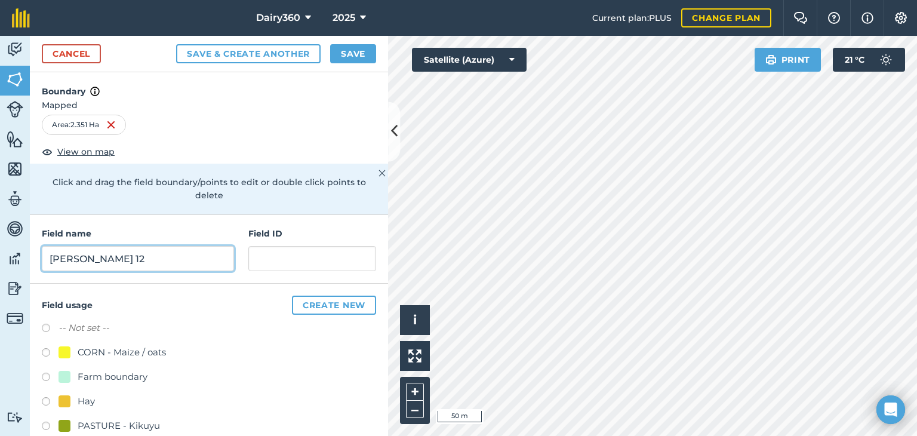
type input "[PERSON_NAME] 12"
click at [45, 425] on label at bounding box center [50, 427] width 17 height 12
radio input "true"
drag, startPoint x: 353, startPoint y: 52, endPoint x: 417, endPoint y: 68, distance: 65.9
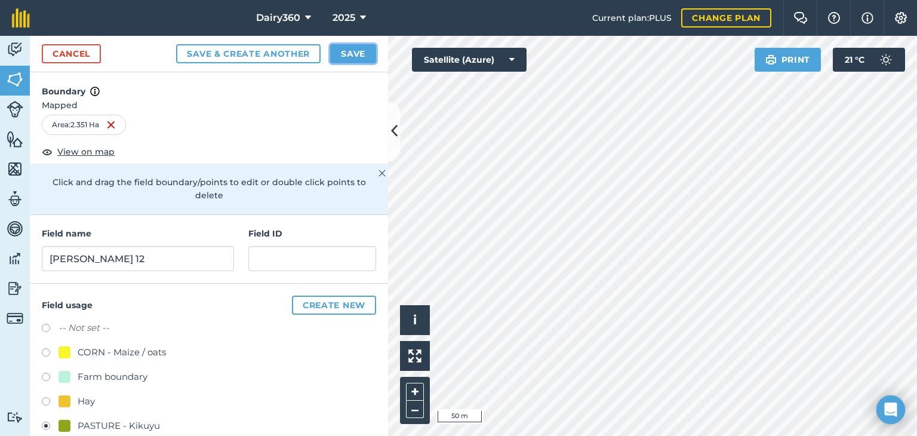
click at [353, 51] on button "Save" at bounding box center [353, 53] width 46 height 19
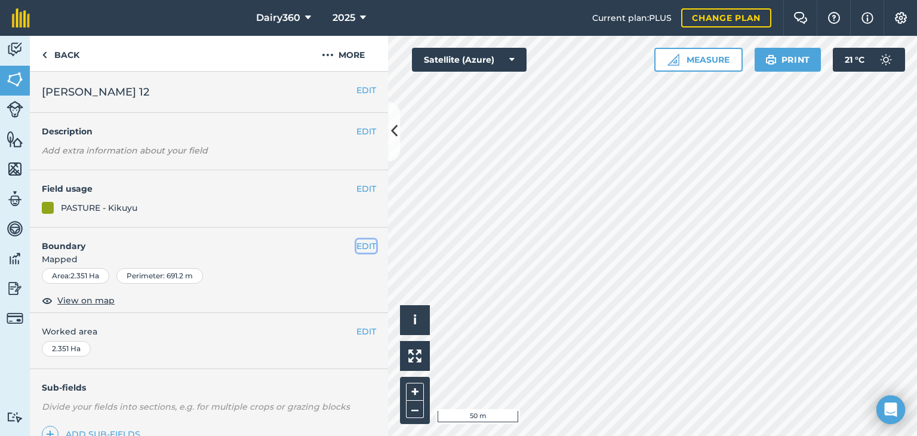
click at [356, 246] on button "EDIT" at bounding box center [366, 245] width 20 height 13
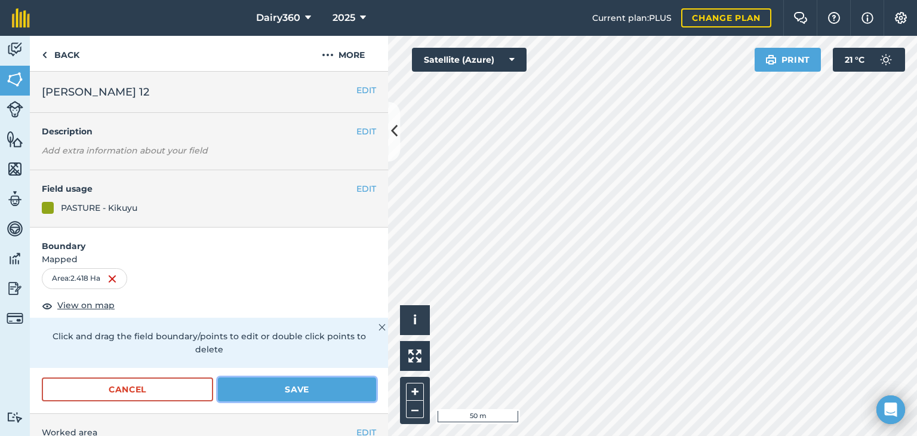
click at [329, 384] on button "Save" at bounding box center [297, 389] width 158 height 24
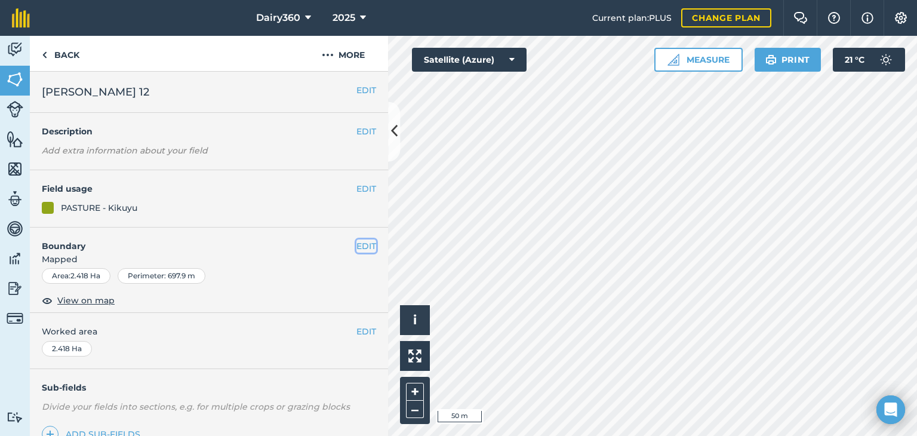
drag, startPoint x: 419, startPoint y: 381, endPoint x: 360, endPoint y: 243, distance: 149.4
click at [360, 243] on button "EDIT" at bounding box center [366, 245] width 20 height 13
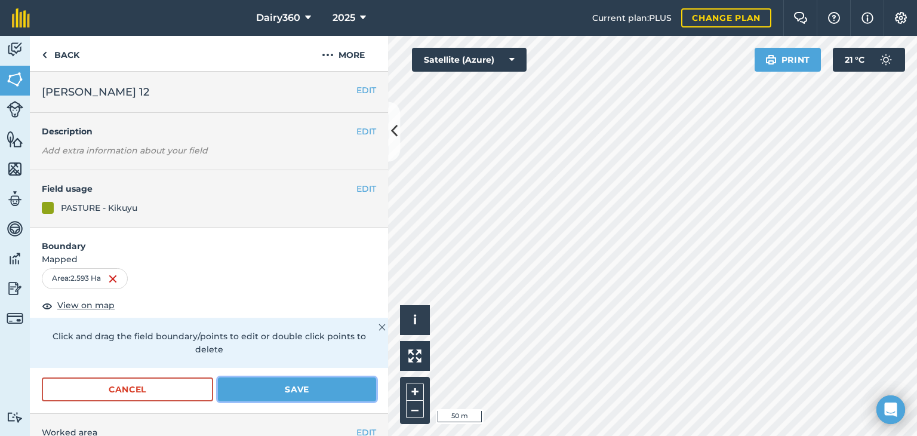
click at [302, 387] on button "Save" at bounding box center [297, 389] width 158 height 24
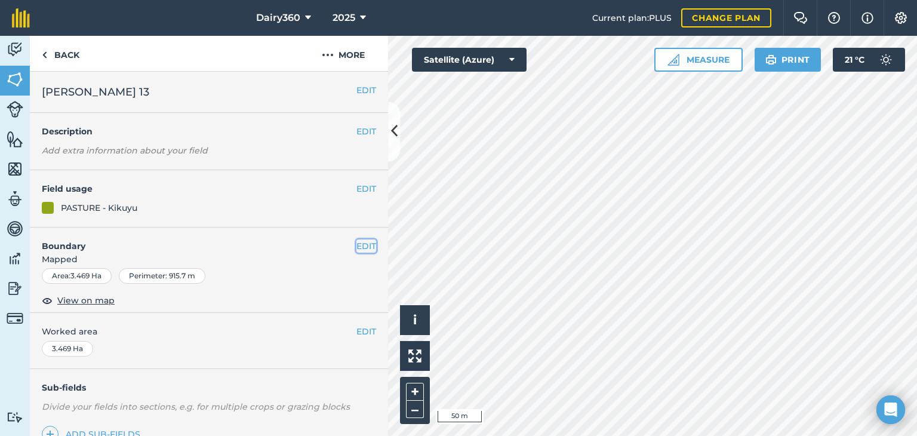
click at [356, 247] on button "EDIT" at bounding box center [366, 245] width 20 height 13
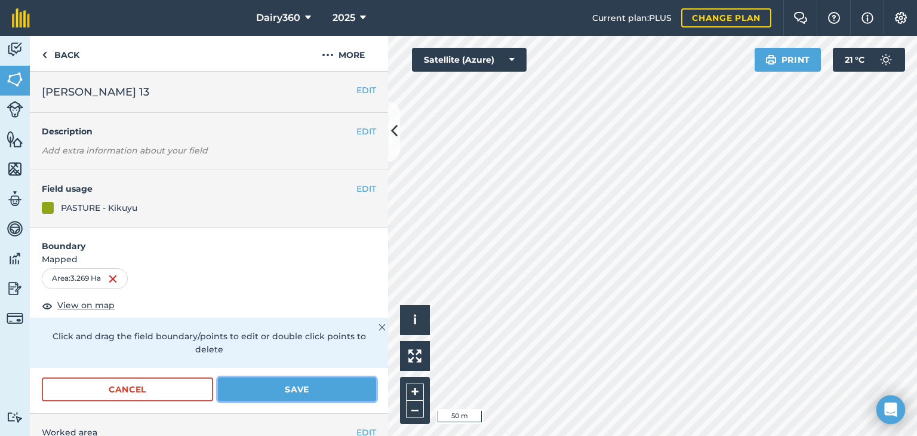
click at [316, 393] on button "Save" at bounding box center [297, 389] width 158 height 24
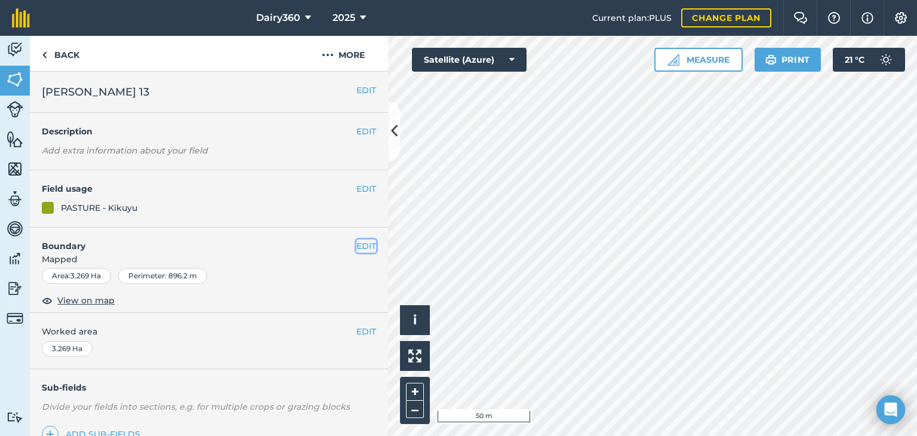
click at [356, 246] on button "EDIT" at bounding box center [366, 245] width 20 height 13
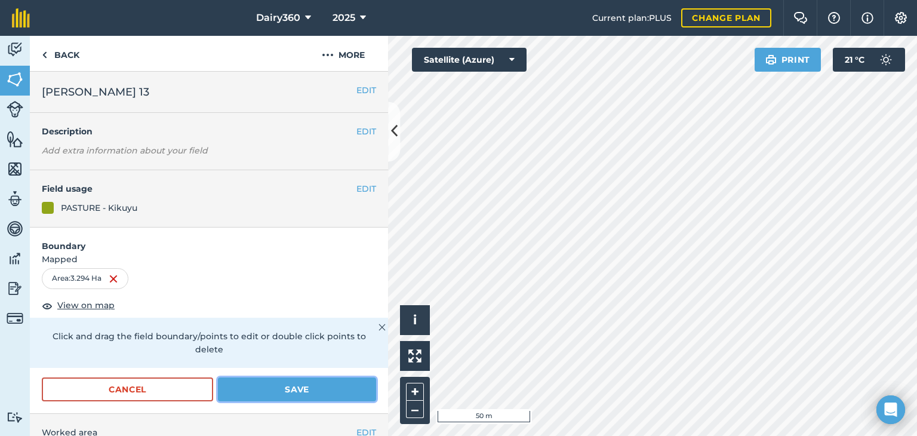
click at [300, 385] on button "Save" at bounding box center [297, 389] width 158 height 24
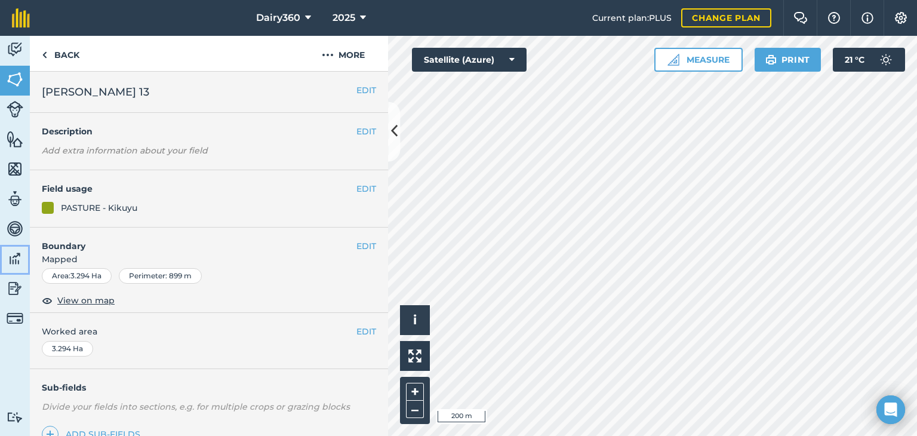
click at [10, 263] on img at bounding box center [15, 258] width 17 height 18
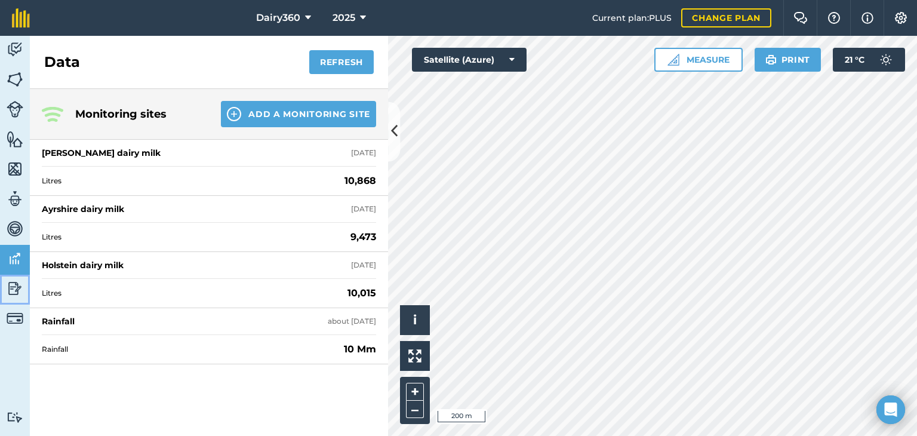
click at [12, 294] on img at bounding box center [15, 288] width 17 height 18
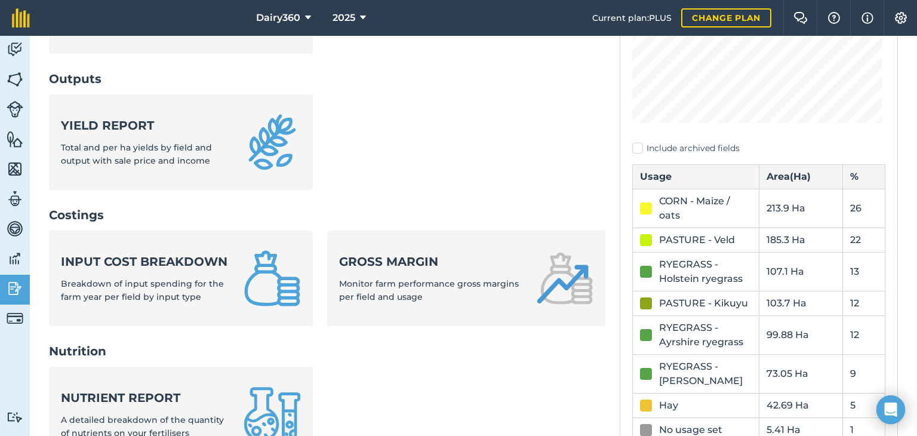
scroll to position [358, 0]
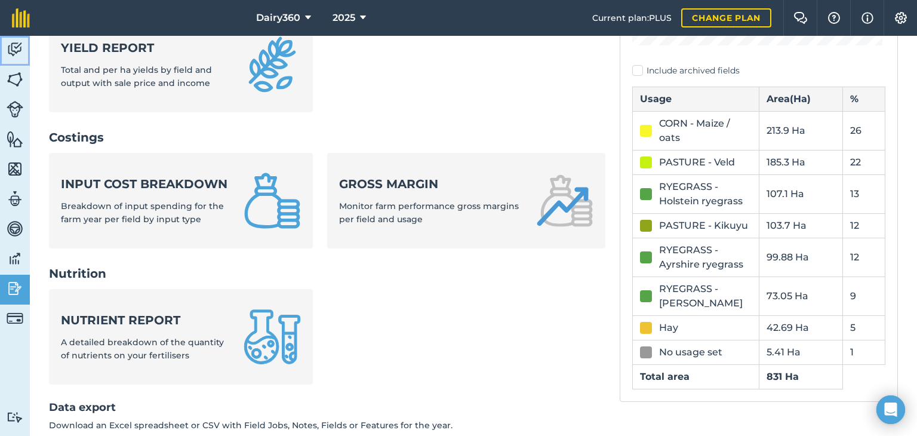
click at [11, 52] on img at bounding box center [15, 50] width 17 height 18
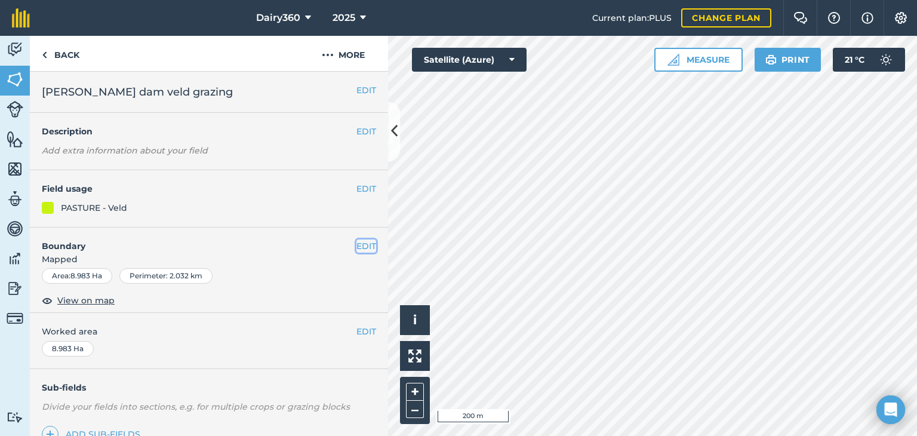
click at [356, 243] on button "EDIT" at bounding box center [366, 245] width 20 height 13
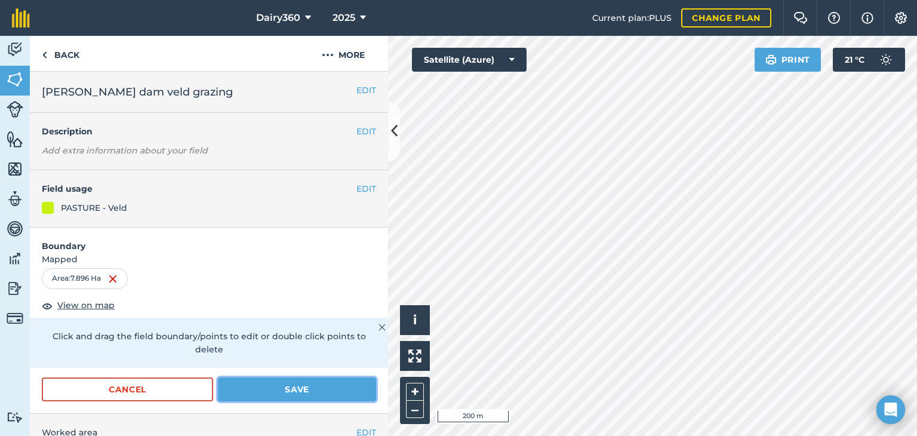
click at [315, 385] on button "Save" at bounding box center [297, 389] width 158 height 24
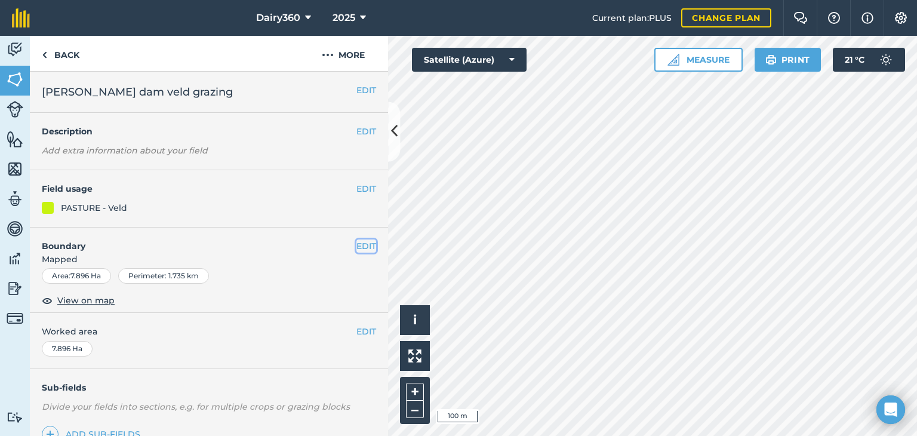
click at [356, 245] on button "EDIT" at bounding box center [366, 245] width 20 height 13
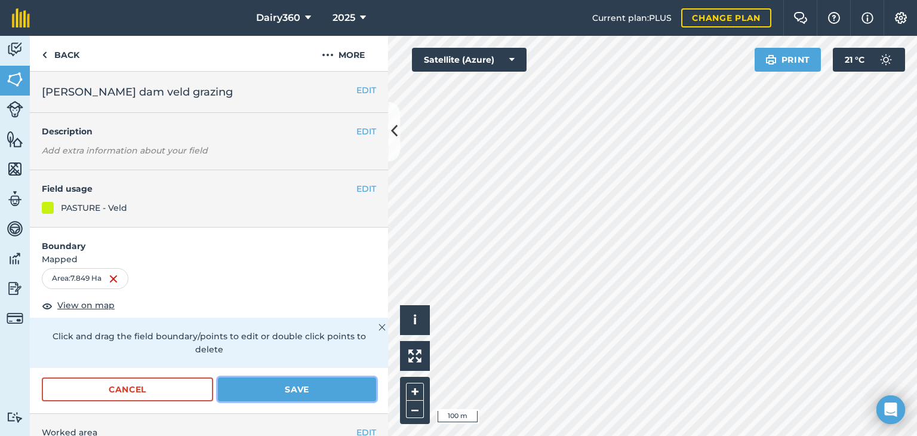
click at [330, 385] on button "Save" at bounding box center [297, 389] width 158 height 24
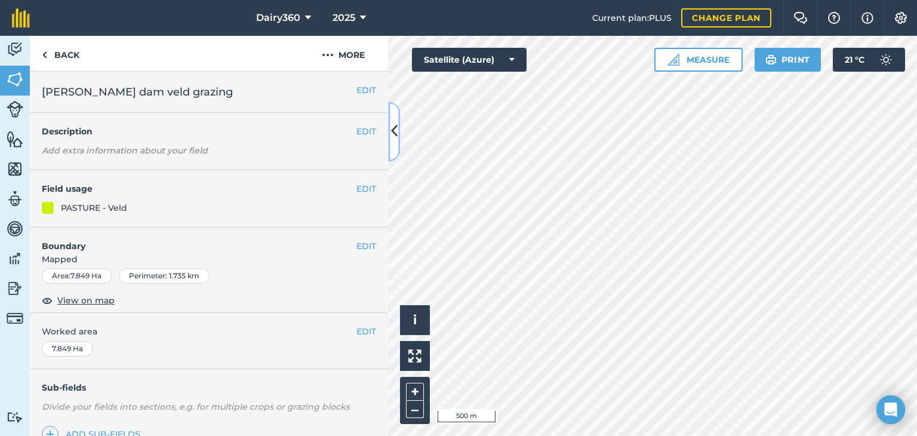
click at [395, 137] on icon at bounding box center [394, 131] width 7 height 21
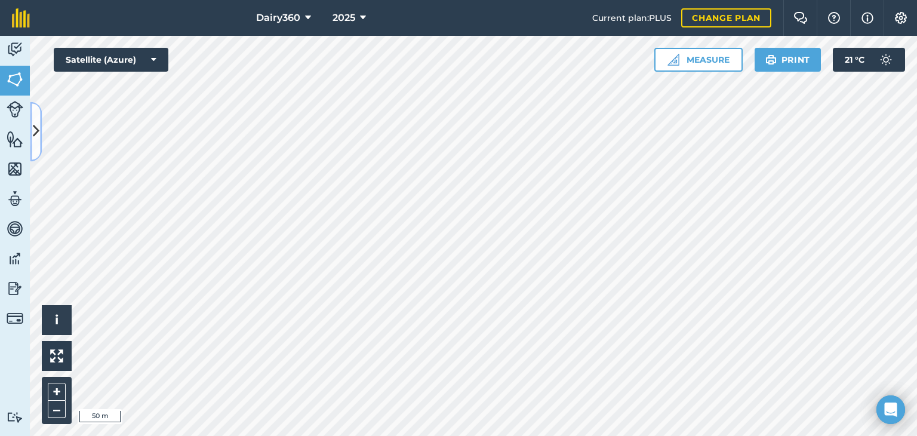
click at [33, 120] on button at bounding box center [36, 131] width 12 height 60
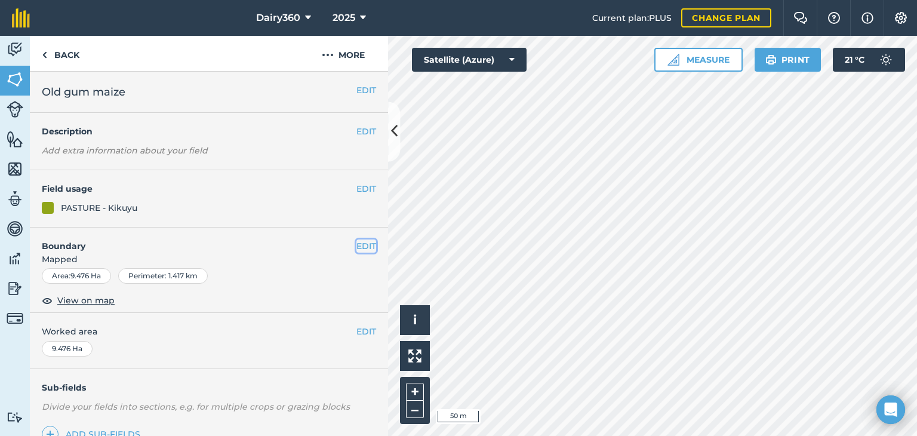
click at [356, 245] on button "EDIT" at bounding box center [366, 245] width 20 height 13
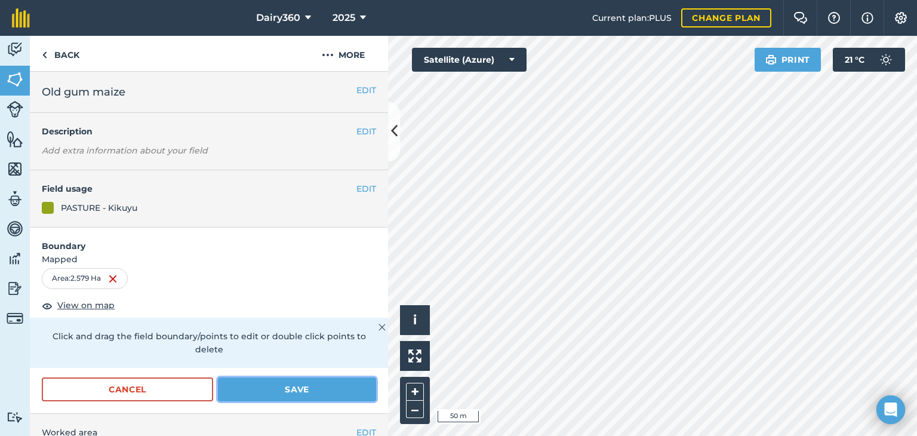
click at [287, 382] on button "Save" at bounding box center [297, 389] width 158 height 24
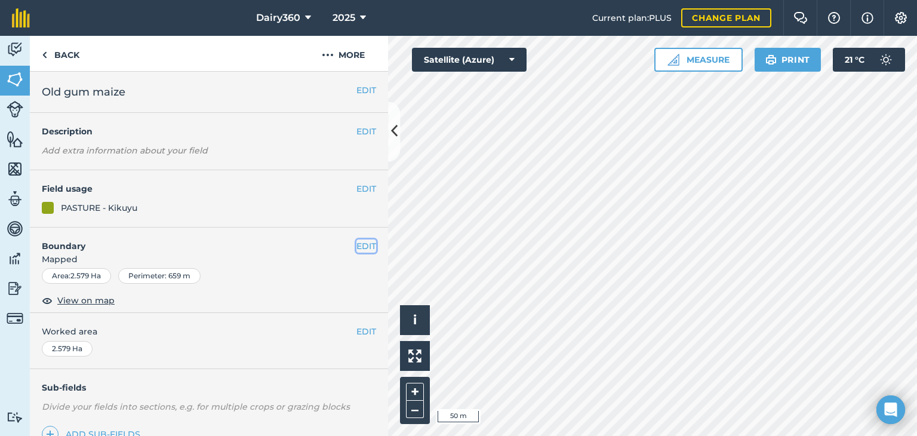
click at [356, 246] on button "EDIT" at bounding box center [366, 245] width 20 height 13
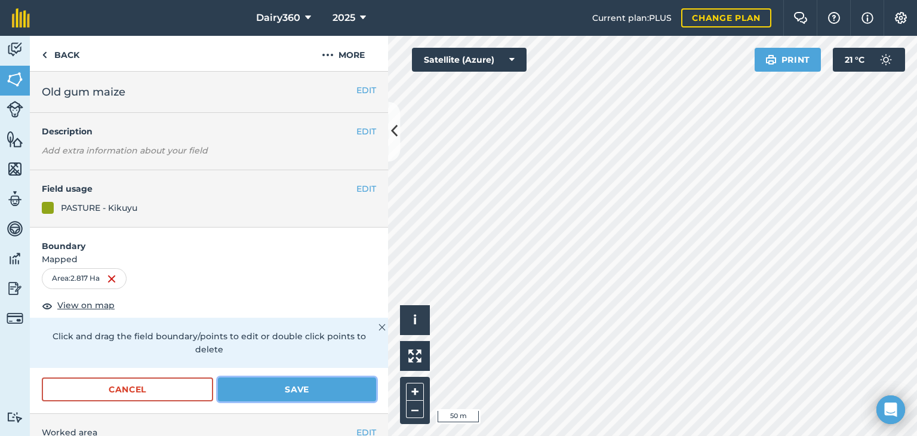
click at [251, 385] on button "Save" at bounding box center [297, 389] width 158 height 24
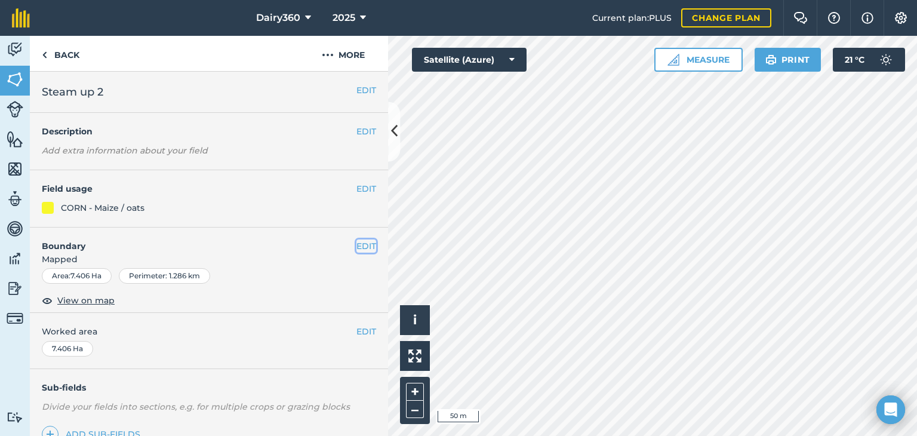
click at [356, 244] on button "EDIT" at bounding box center [366, 245] width 20 height 13
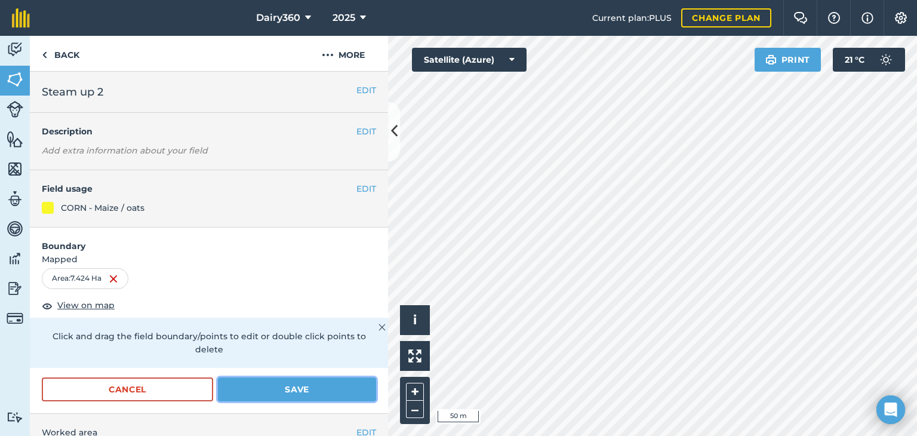
click at [326, 394] on button "Save" at bounding box center [297, 389] width 158 height 24
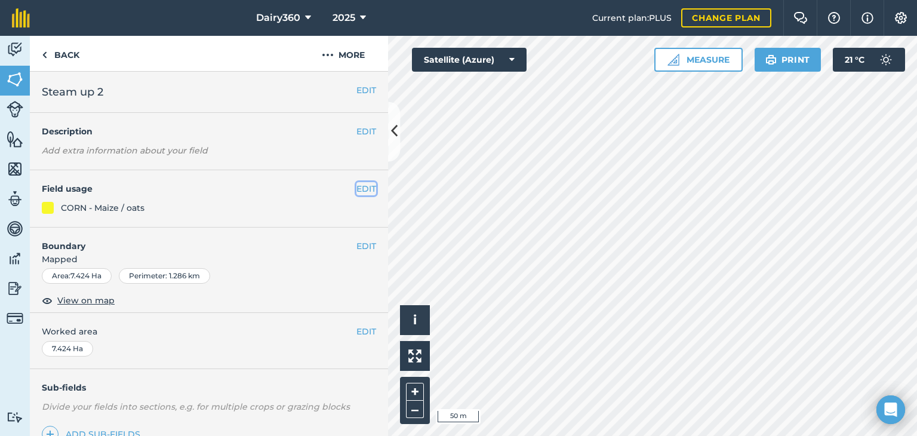
click at [356, 189] on button "EDIT" at bounding box center [366, 188] width 20 height 13
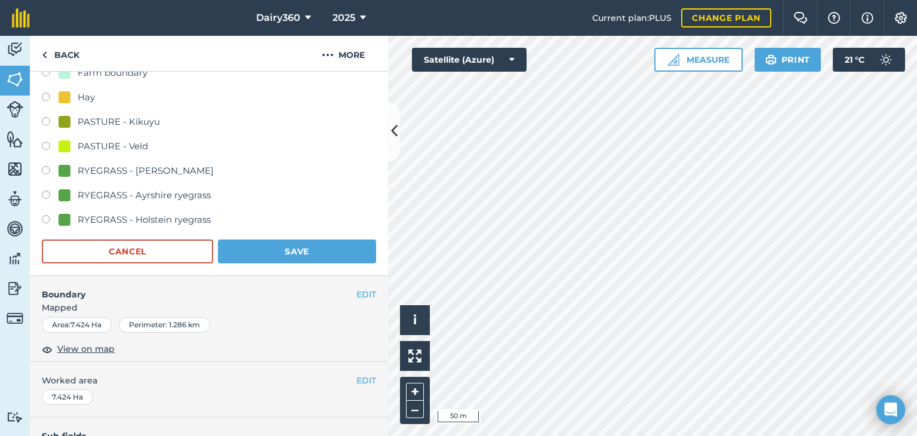
scroll to position [212, 0]
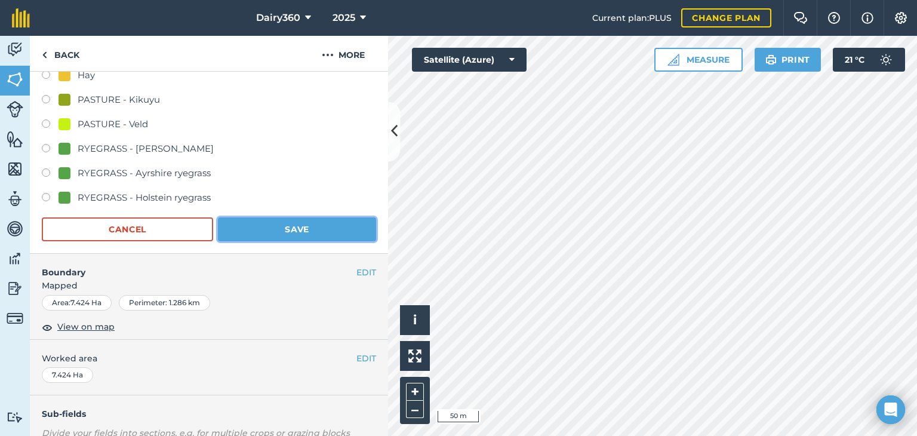
click at [308, 227] on button "Save" at bounding box center [297, 229] width 158 height 24
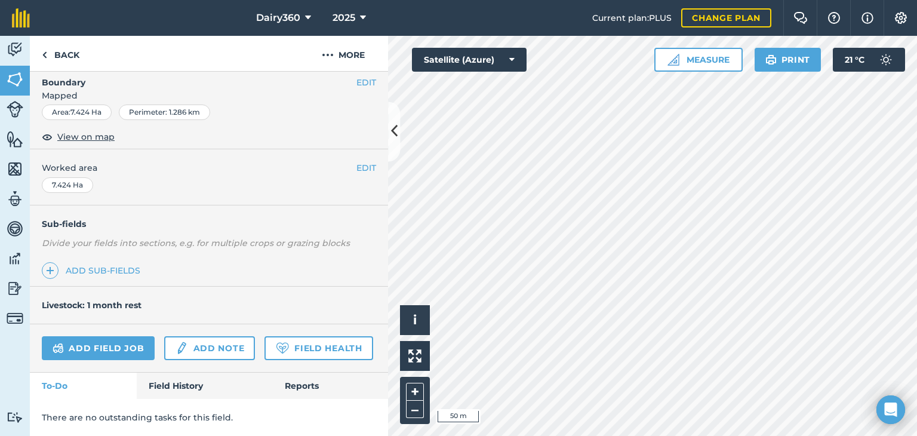
click at [357, 286] on div "Livestock: 1 month rest" at bounding box center [209, 305] width 358 height 38
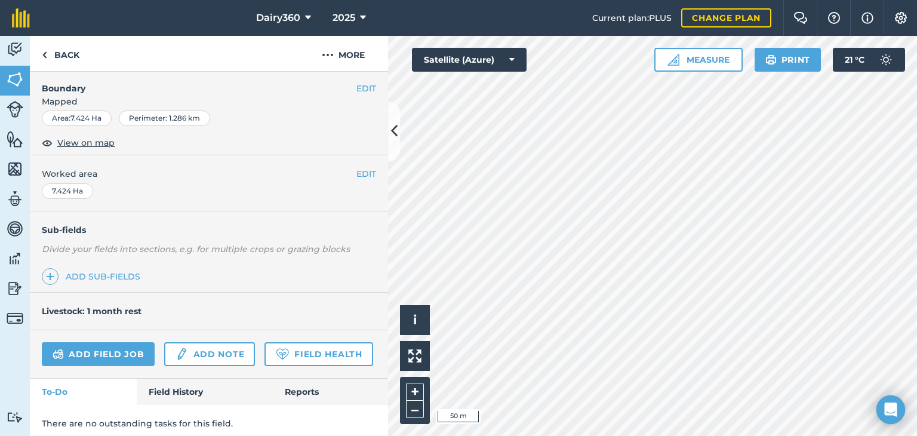
scroll to position [196, 0]
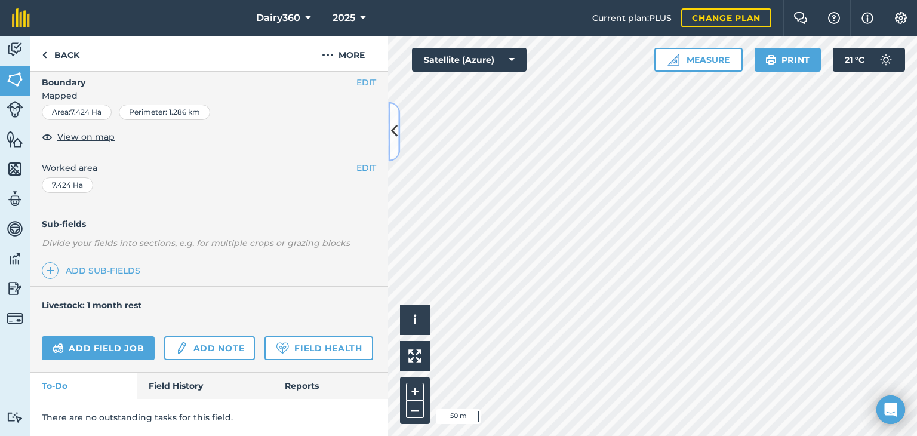
click at [388, 132] on button at bounding box center [394, 131] width 12 height 60
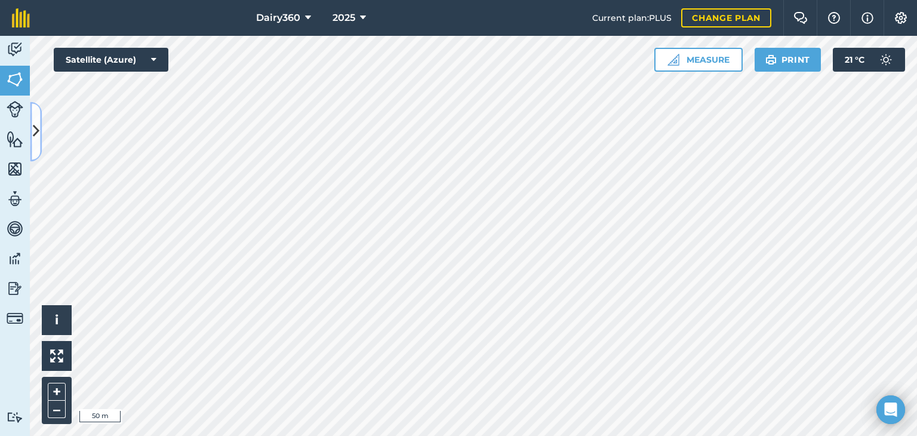
click at [39, 136] on button at bounding box center [36, 131] width 12 height 60
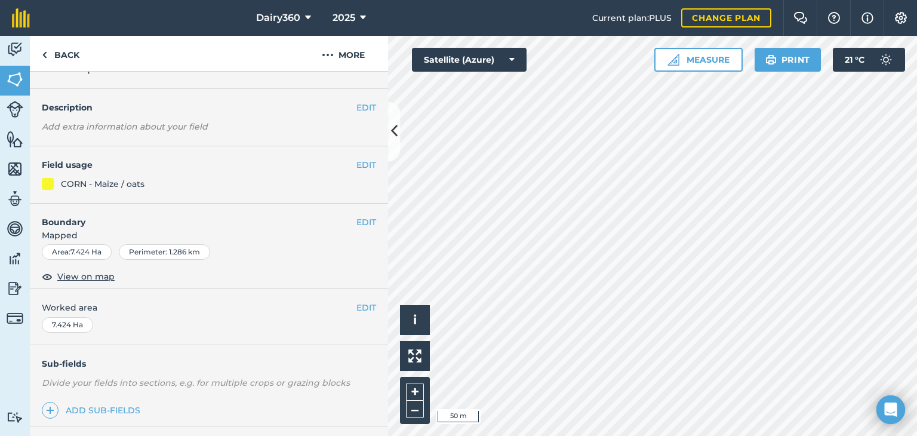
scroll to position [21, 0]
click at [356, 225] on button "EDIT" at bounding box center [366, 224] width 20 height 13
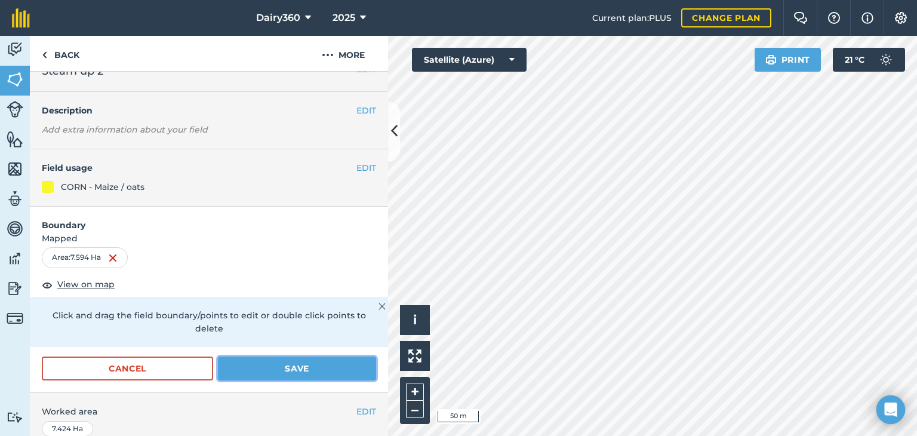
click at [245, 364] on button "Save" at bounding box center [297, 368] width 158 height 24
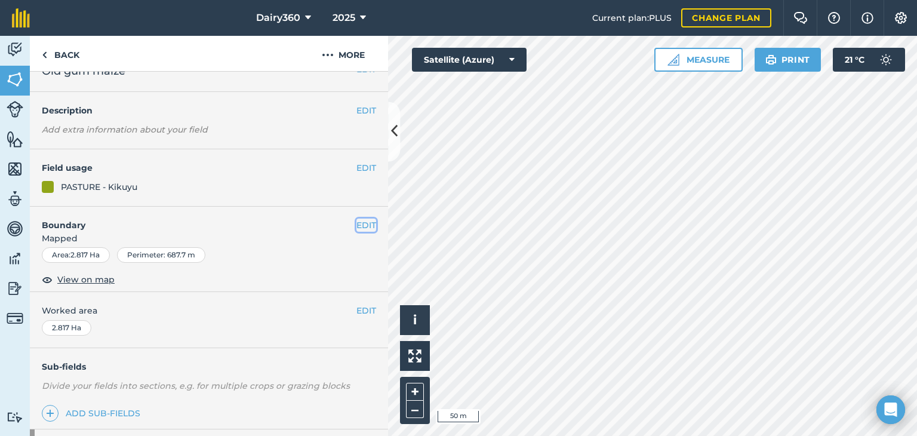
drag, startPoint x: 359, startPoint y: 228, endPoint x: 385, endPoint y: 218, distance: 28.5
click at [359, 228] on button "EDIT" at bounding box center [366, 224] width 20 height 13
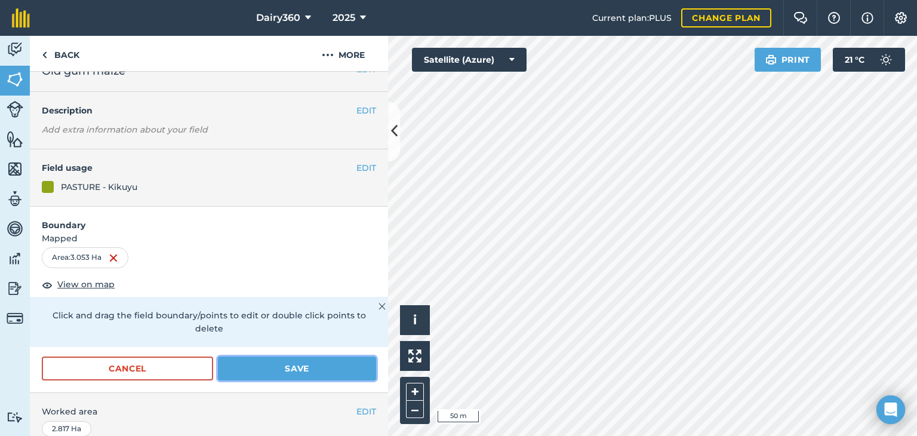
click at [337, 375] on button "Save" at bounding box center [297, 368] width 158 height 24
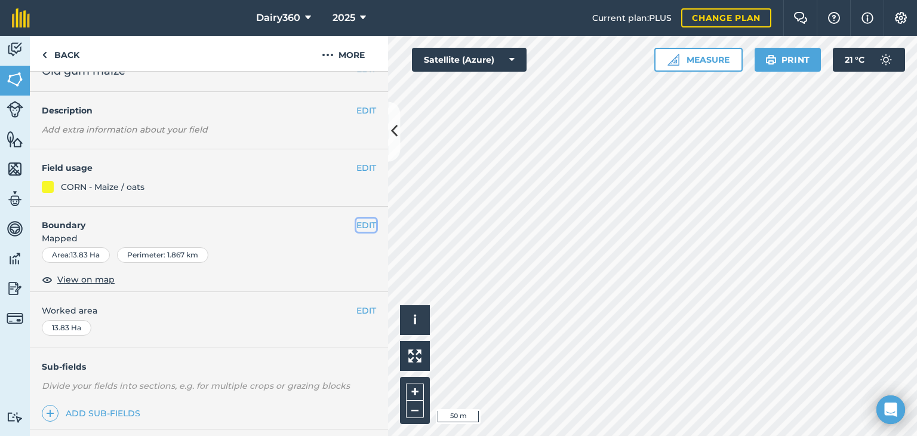
click at [357, 227] on button "EDIT" at bounding box center [366, 224] width 20 height 13
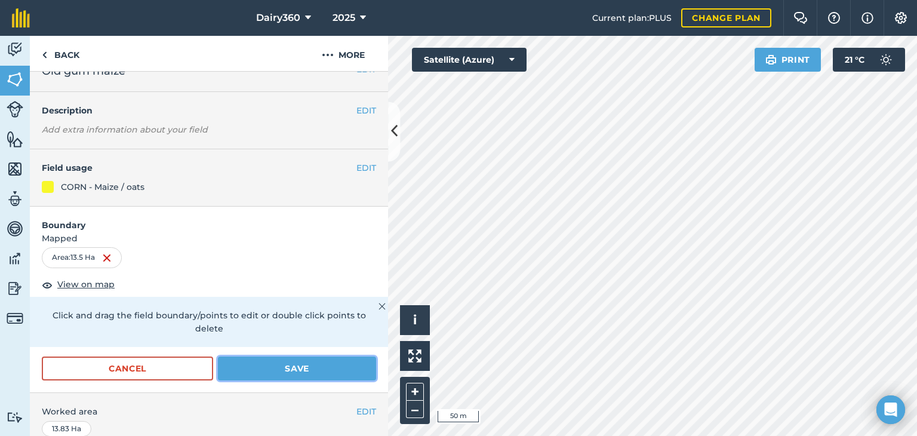
click at [311, 371] on button "Save" at bounding box center [297, 368] width 158 height 24
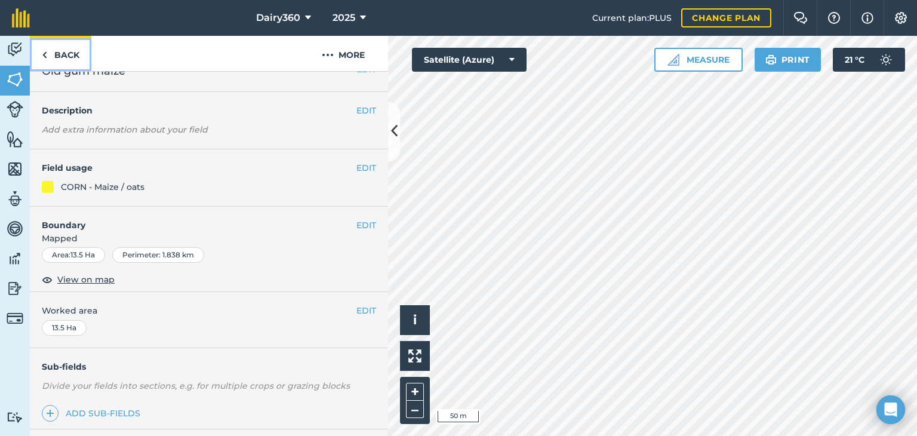
click at [45, 53] on img at bounding box center [44, 55] width 5 height 14
click at [55, 53] on link "Back" at bounding box center [60, 53] width 61 height 35
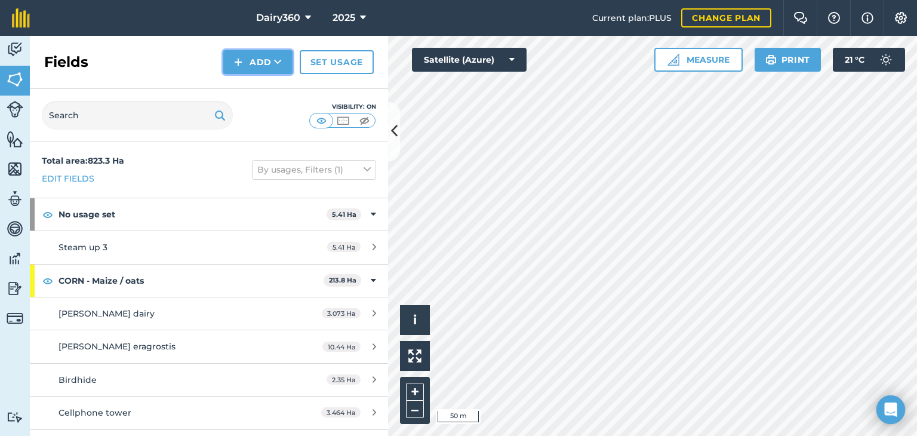
click at [263, 64] on button "Add" at bounding box center [257, 62] width 69 height 24
click at [263, 87] on link "Draw" at bounding box center [258, 89] width 66 height 26
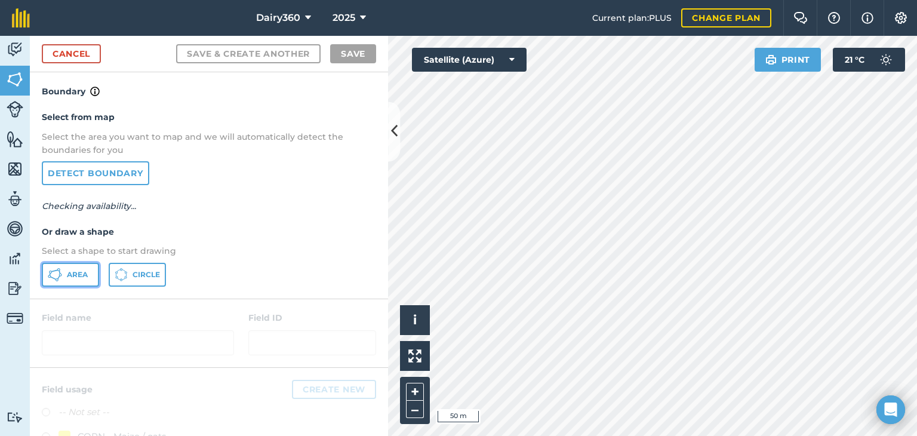
click at [62, 273] on button "Area" at bounding box center [70, 275] width 57 height 24
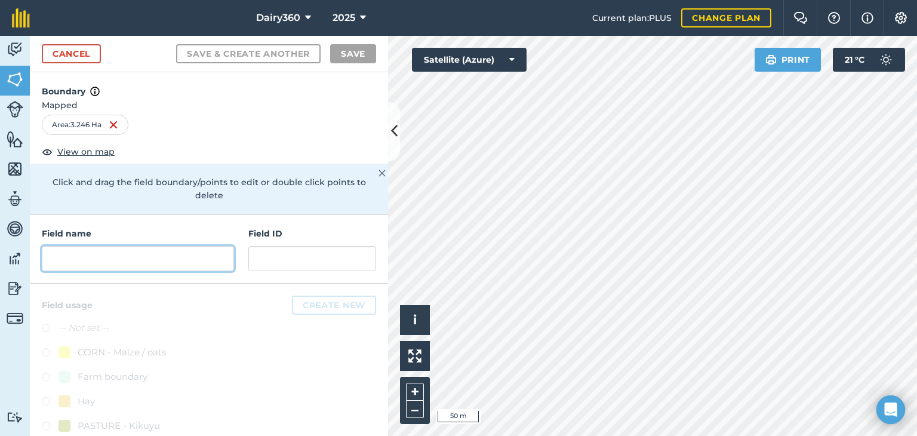
click at [100, 258] on input "text" at bounding box center [138, 258] width 192 height 25
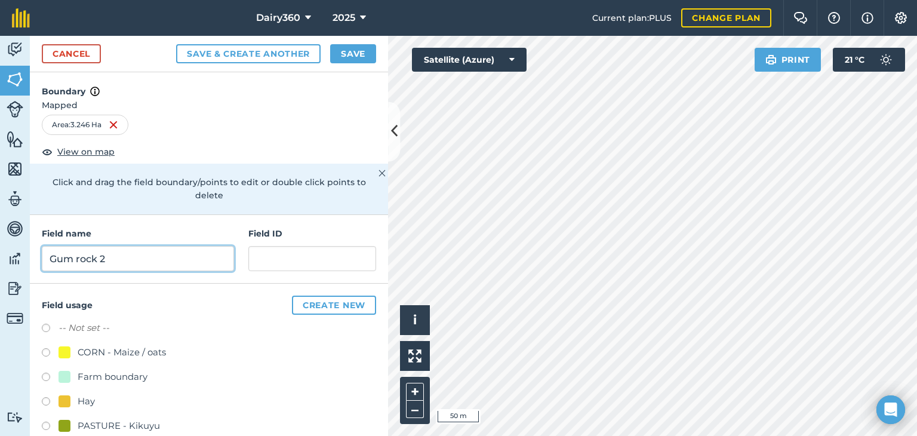
type input "Gum rock 2"
click at [49, 427] on label at bounding box center [50, 427] width 17 height 12
radio input "true"
click at [360, 53] on button "Save" at bounding box center [353, 53] width 46 height 19
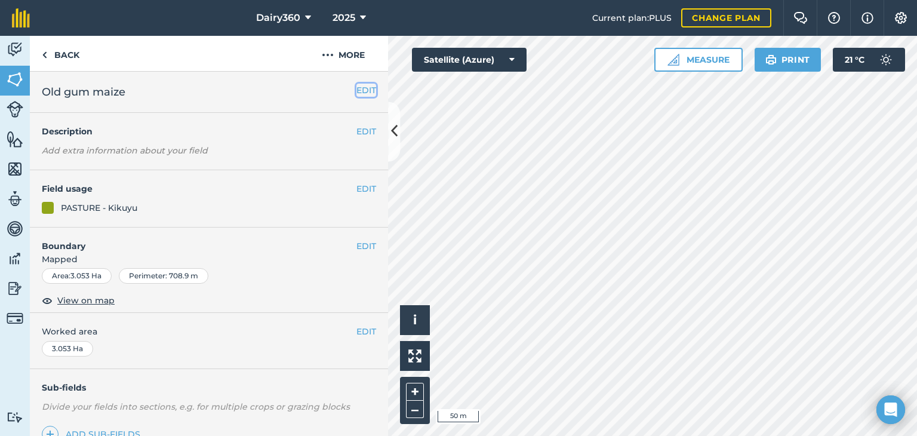
click at [356, 94] on button "EDIT" at bounding box center [366, 90] width 20 height 13
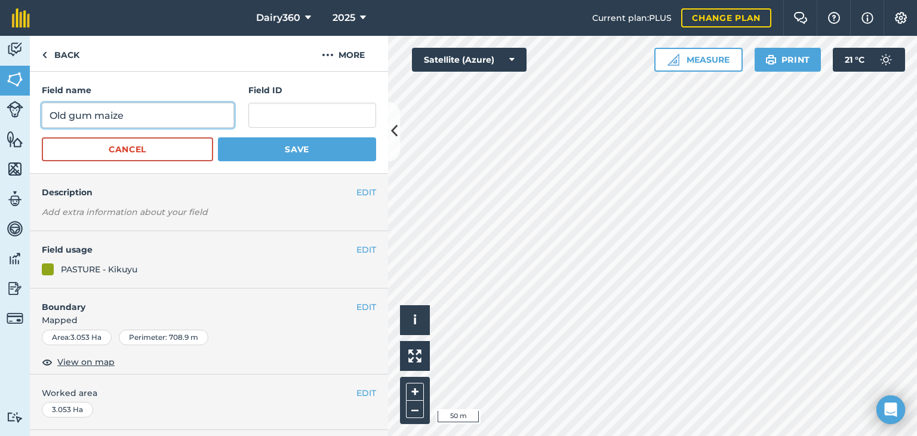
drag, startPoint x: 164, startPoint y: 121, endPoint x: 0, endPoint y: 119, distance: 163.5
click at [0, 119] on div "Activity Fields Livestock Features Maps Team Vehicles Data Reporting Billing Tu…" at bounding box center [458, 236] width 917 height 400
type input "Gum rock 1"
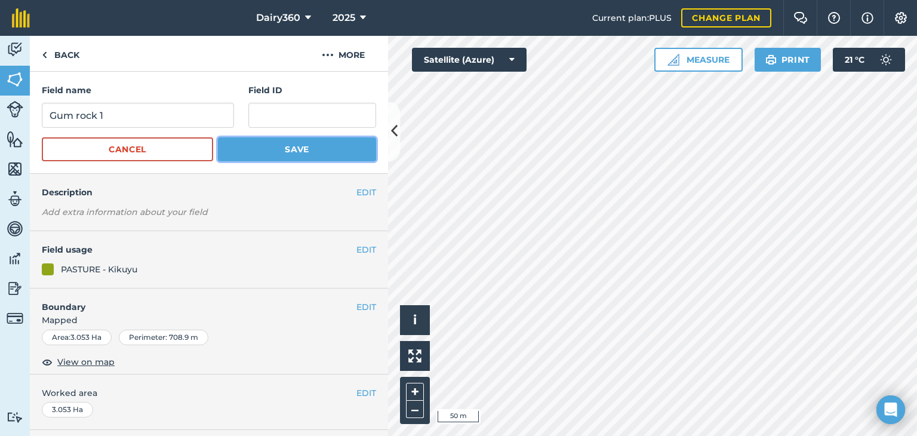
click at [306, 149] on button "Save" at bounding box center [297, 149] width 158 height 24
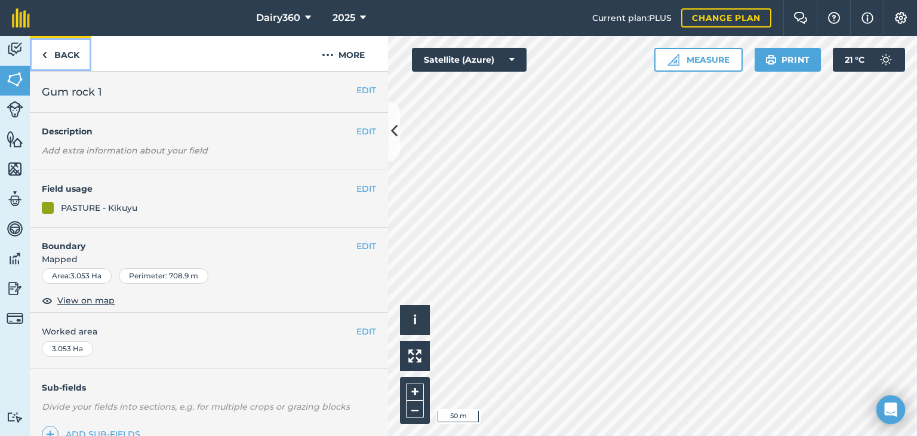
click at [67, 50] on link "Back" at bounding box center [60, 53] width 61 height 35
click at [67, 54] on link "Back" at bounding box center [60, 53] width 61 height 35
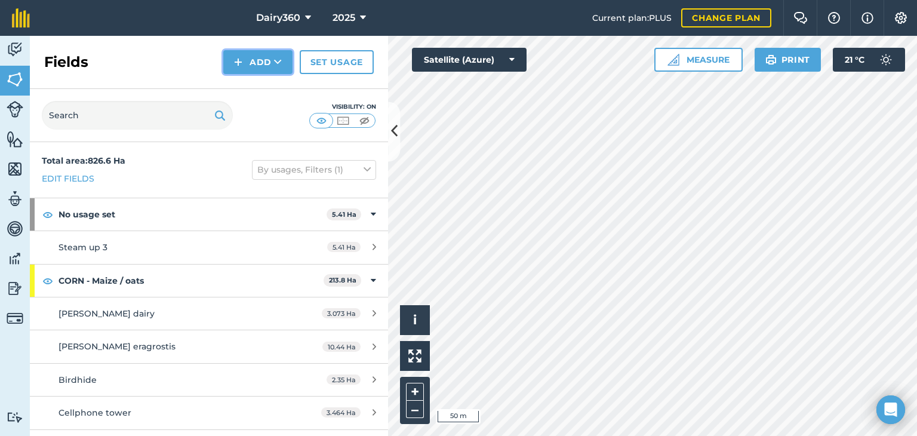
click at [261, 55] on button "Add" at bounding box center [257, 62] width 69 height 24
click at [255, 85] on link "Draw" at bounding box center [258, 89] width 66 height 26
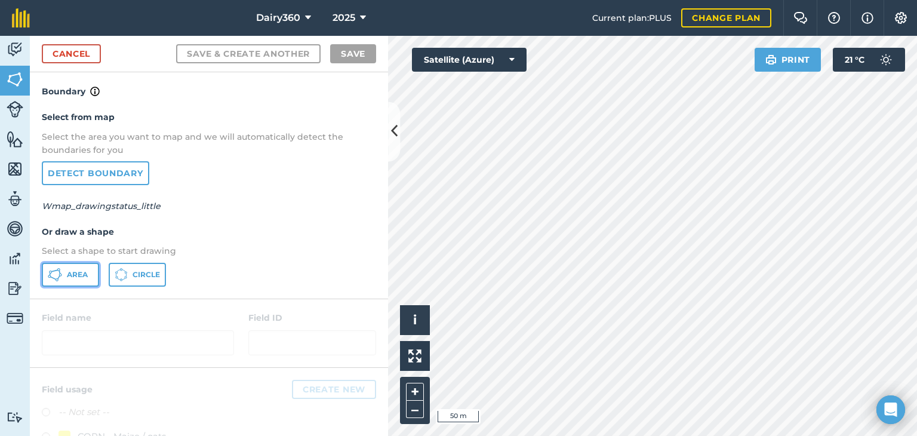
click at [61, 280] on icon at bounding box center [55, 274] width 14 height 14
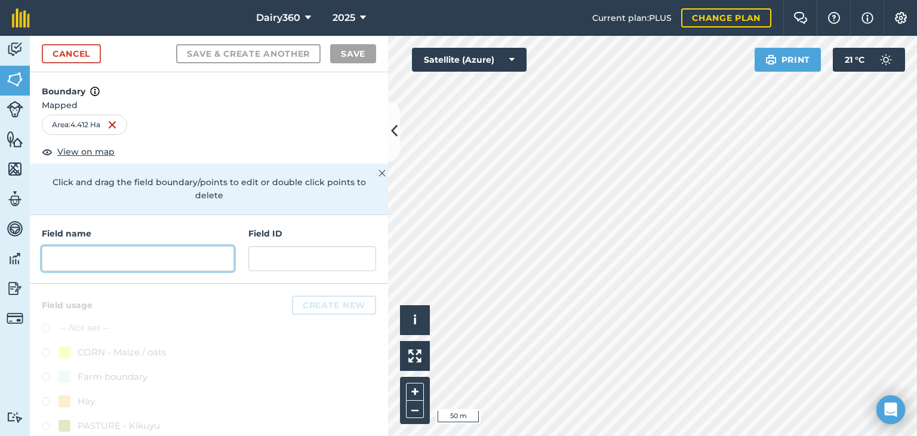
click at [146, 256] on input "text" at bounding box center [138, 258] width 192 height 25
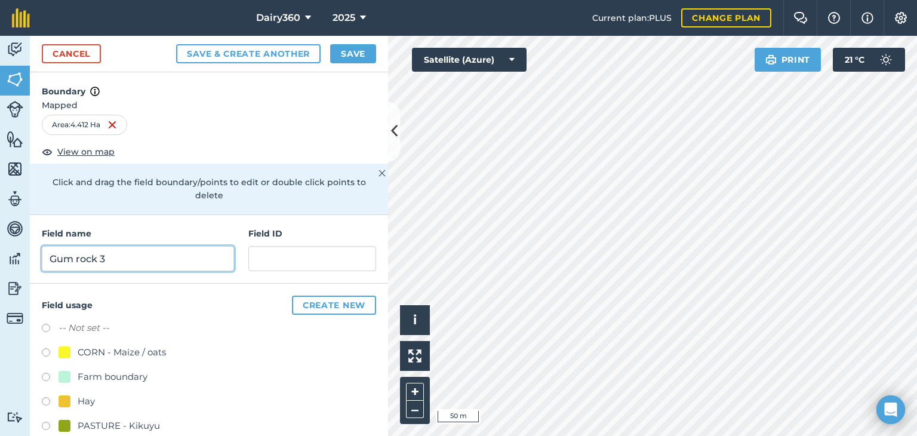
type input "Gum rock 3"
drag, startPoint x: 91, startPoint y: 425, endPoint x: 101, endPoint y: 414, distance: 15.2
click at [91, 425] on div "PASTURE - Kikuyu" at bounding box center [119, 425] width 82 height 14
radio input "true"
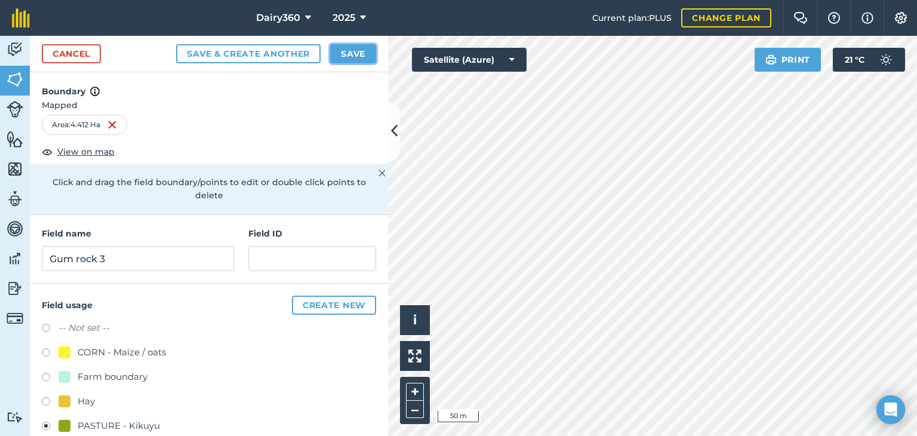
click at [351, 55] on button "Save" at bounding box center [353, 53] width 46 height 19
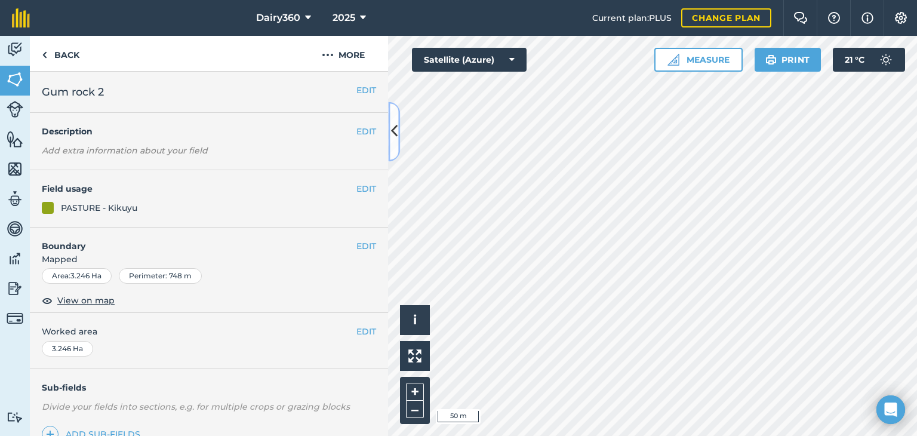
click at [397, 130] on button at bounding box center [394, 131] width 12 height 60
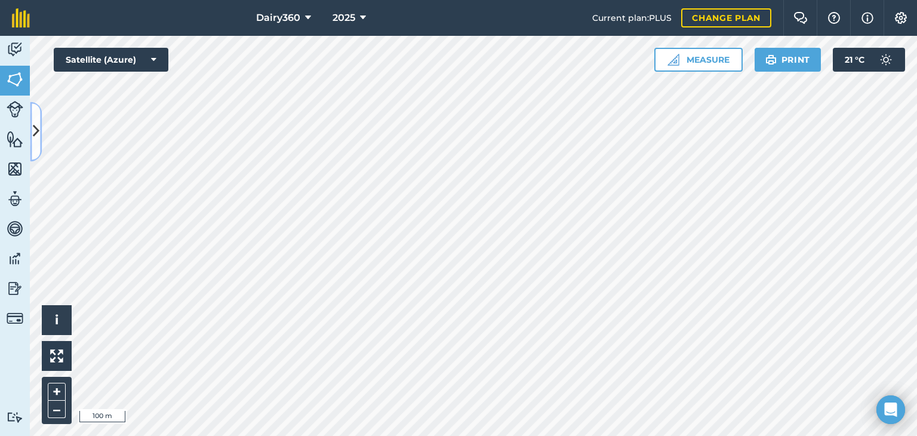
drag, startPoint x: 397, startPoint y: 130, endPoint x: 37, endPoint y: 132, distance: 360.4
click at [36, 132] on icon at bounding box center [36, 131] width 7 height 21
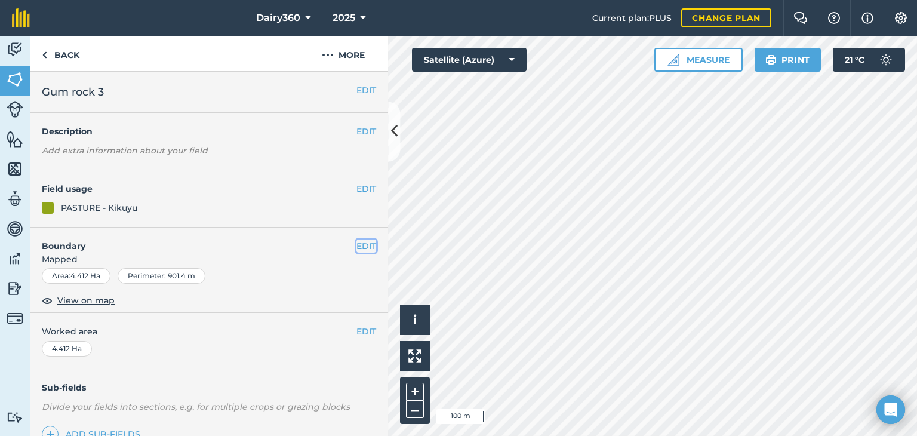
click at [357, 245] on button "EDIT" at bounding box center [366, 245] width 20 height 13
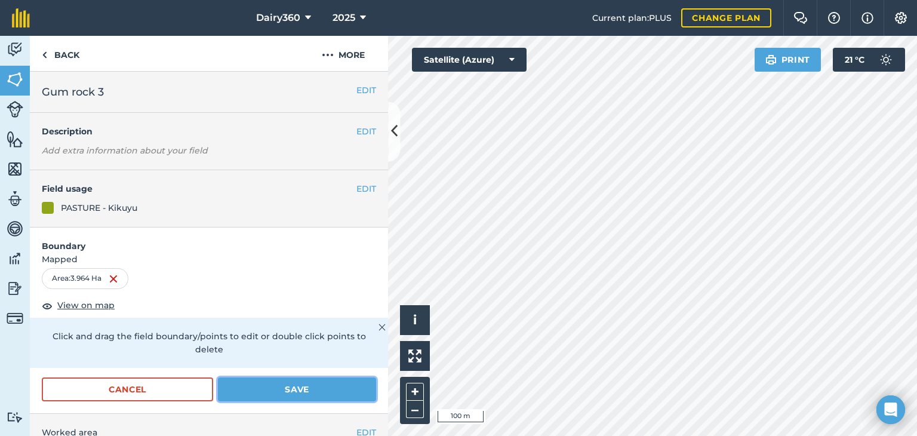
click at [332, 383] on button "Save" at bounding box center [297, 389] width 158 height 24
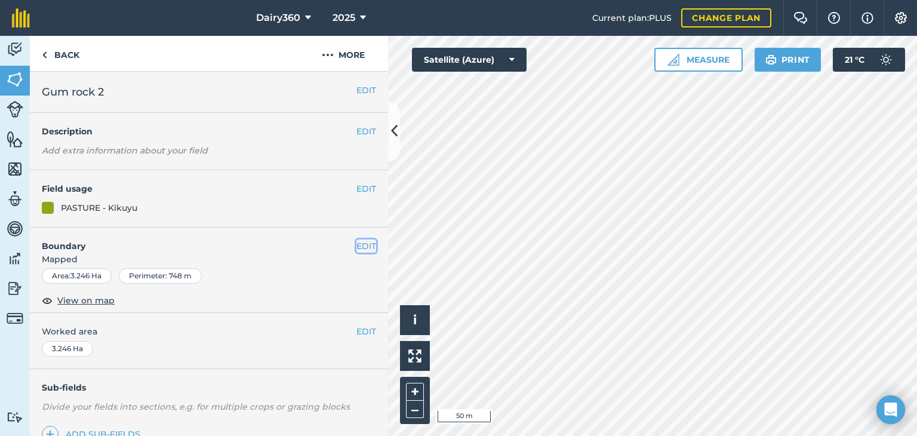
click at [360, 245] on button "EDIT" at bounding box center [366, 245] width 20 height 13
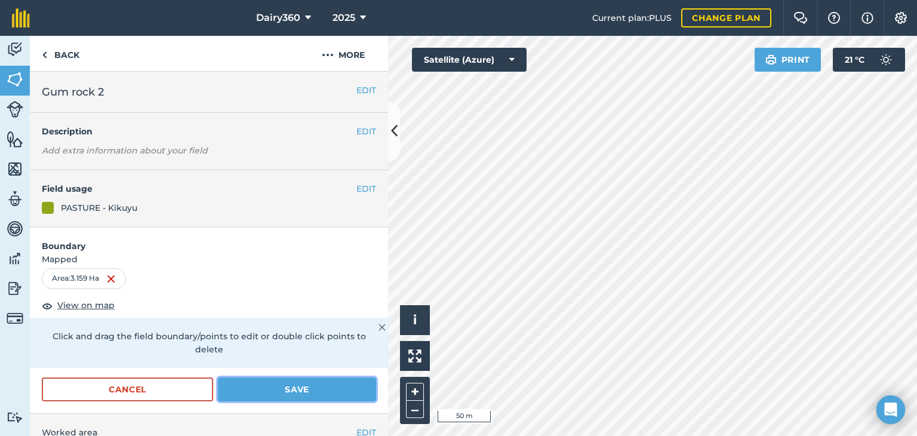
drag, startPoint x: 297, startPoint y: 382, endPoint x: 329, endPoint y: 374, distance: 33.3
click at [298, 382] on button "Save" at bounding box center [297, 389] width 158 height 24
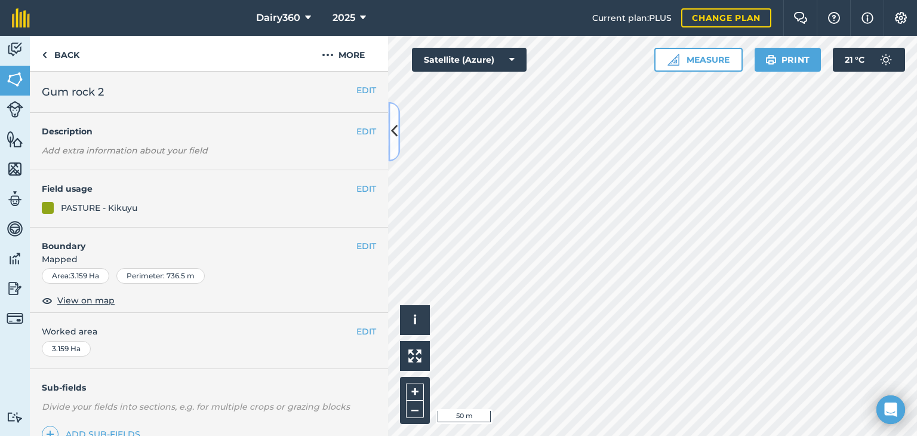
click at [394, 128] on icon at bounding box center [394, 131] width 7 height 21
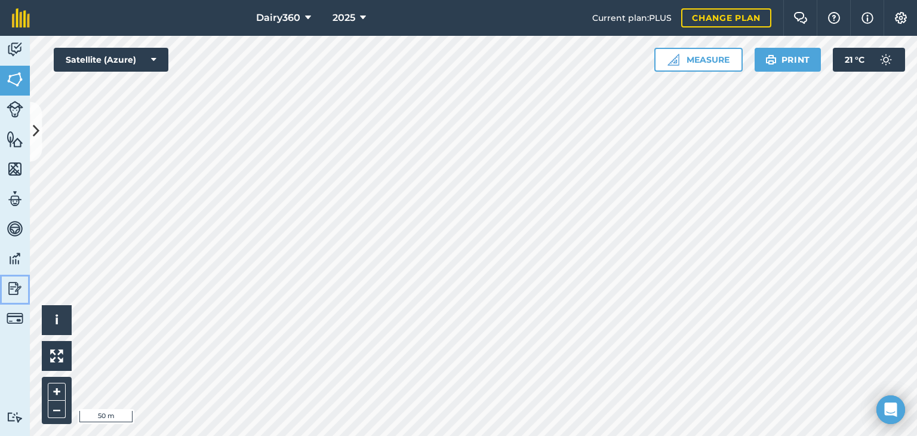
click at [16, 286] on img at bounding box center [15, 288] width 17 height 18
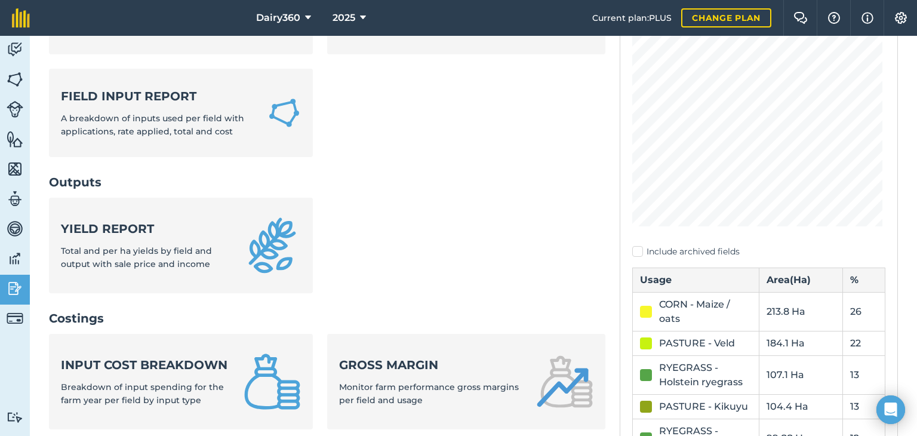
scroll to position [239, 0]
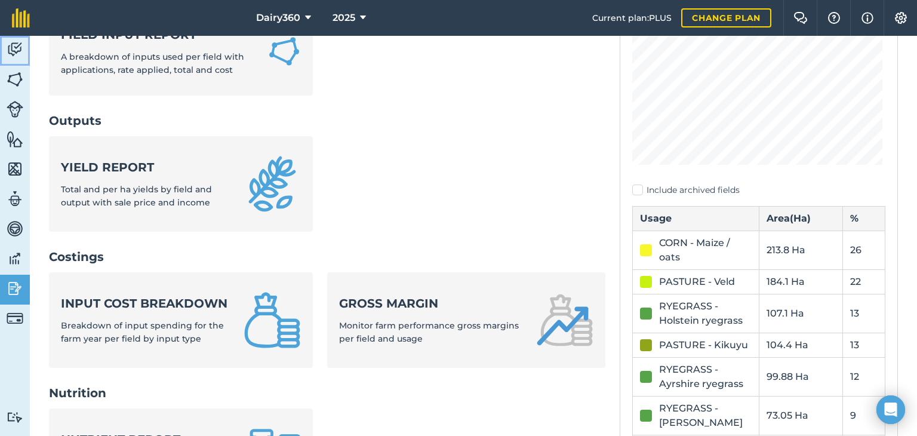
click at [27, 55] on link "Activity" at bounding box center [15, 51] width 30 height 30
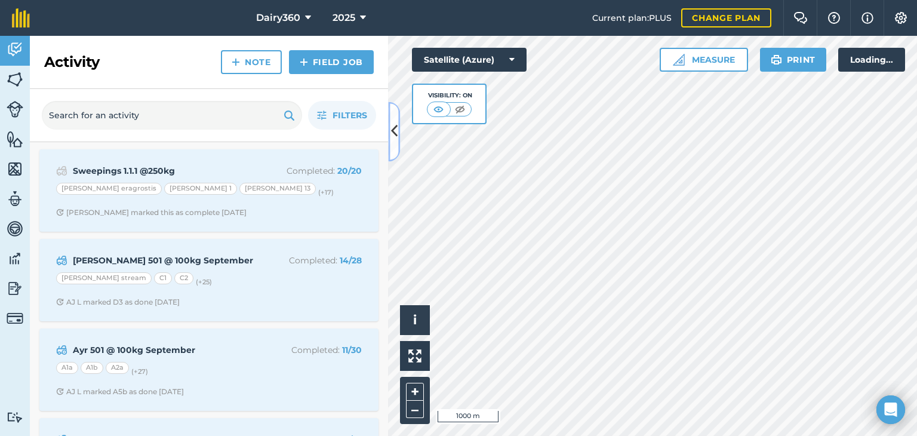
click at [397, 127] on icon at bounding box center [394, 131] width 7 height 21
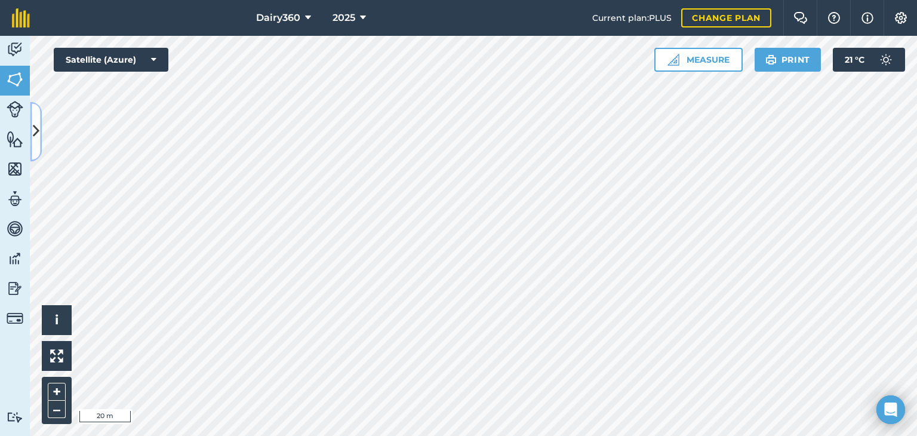
click at [42, 130] on div "Activity Fields Livestock Features Maps Team Vehicles Data Reporting Billing Tu…" at bounding box center [458, 236] width 917 height 400
click at [35, 129] on icon at bounding box center [36, 131] width 7 height 21
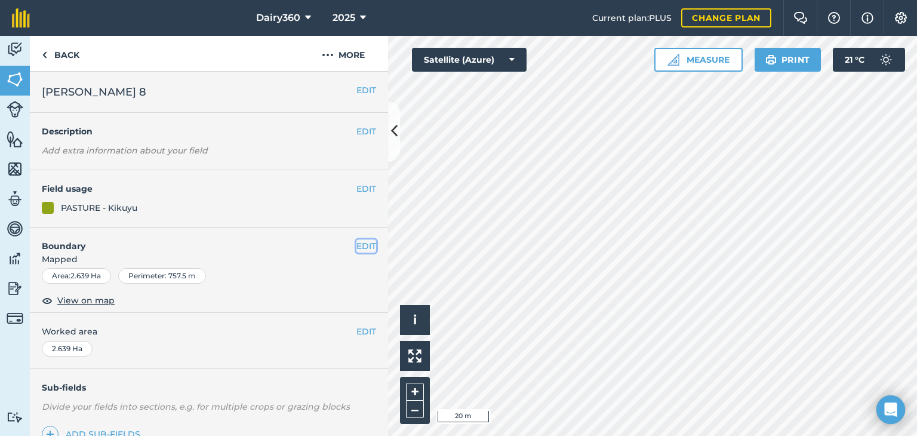
click at [356, 246] on button "EDIT" at bounding box center [366, 245] width 20 height 13
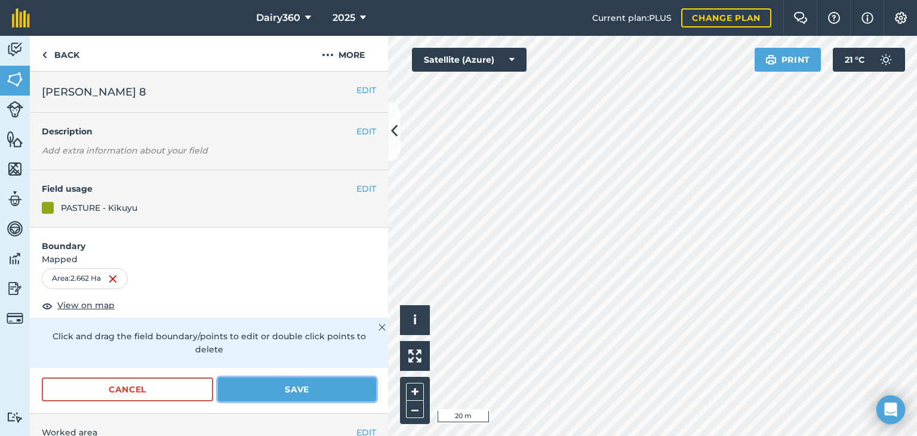
drag, startPoint x: 273, startPoint y: 384, endPoint x: 284, endPoint y: 374, distance: 14.8
click at [273, 385] on button "Save" at bounding box center [297, 389] width 158 height 24
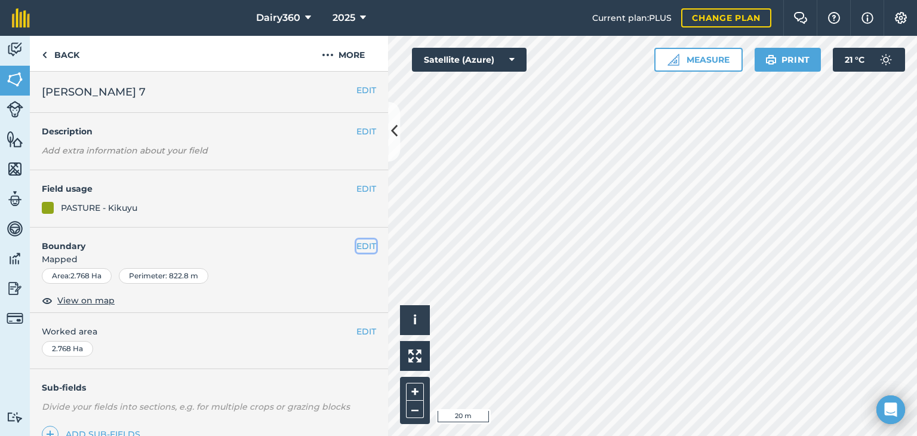
click at [356, 243] on button "EDIT" at bounding box center [366, 245] width 20 height 13
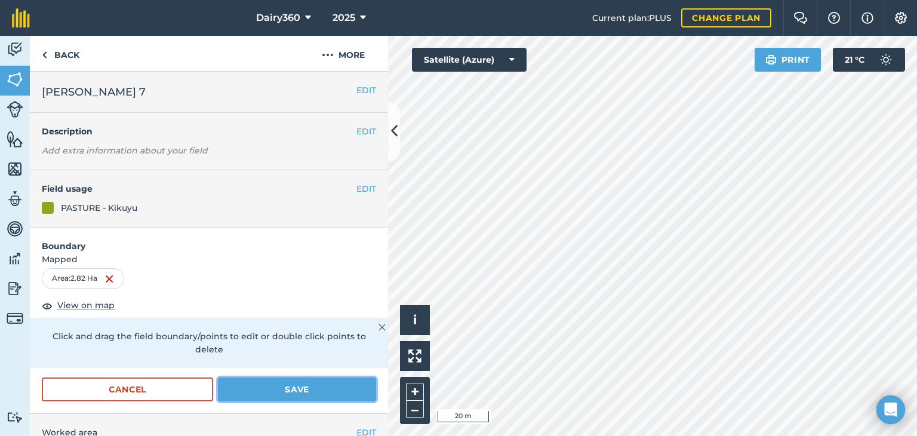
click at [277, 394] on button "Save" at bounding box center [297, 389] width 158 height 24
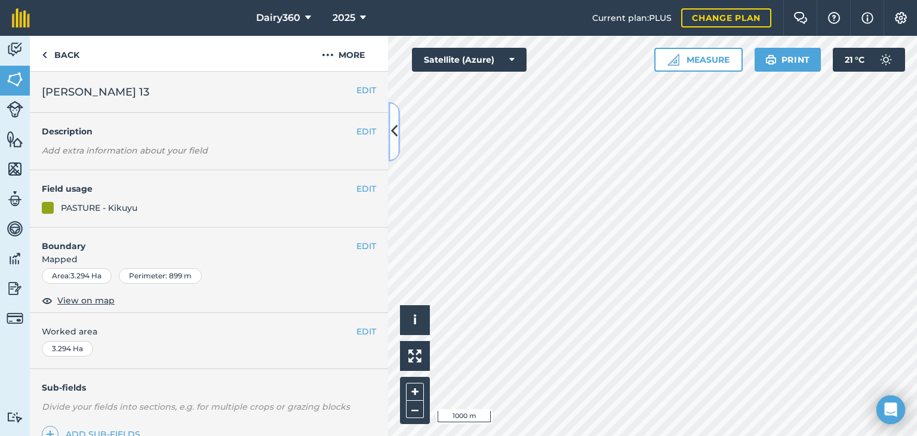
click at [392, 134] on icon at bounding box center [394, 131] width 7 height 21
